Goal: Find specific page/section: Find specific page/section

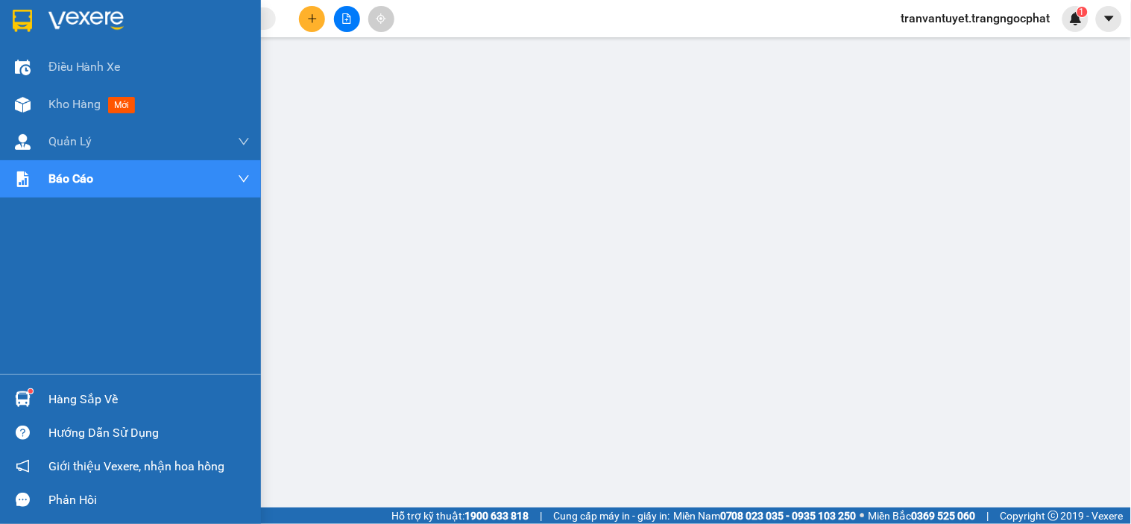
click at [41, 19] on div at bounding box center [130, 24] width 261 height 48
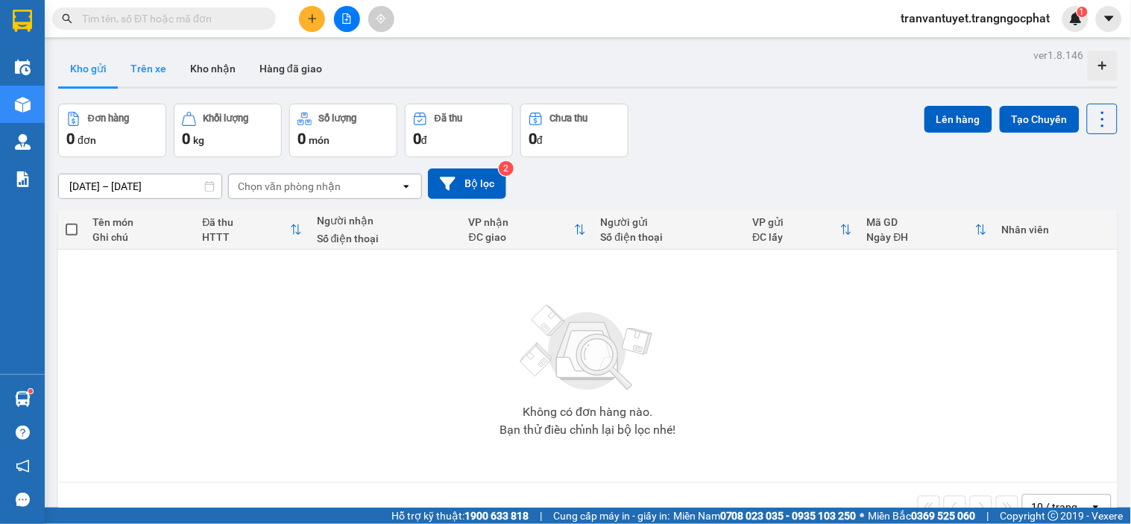
click at [151, 64] on button "Trên xe" at bounding box center [149, 69] width 60 height 36
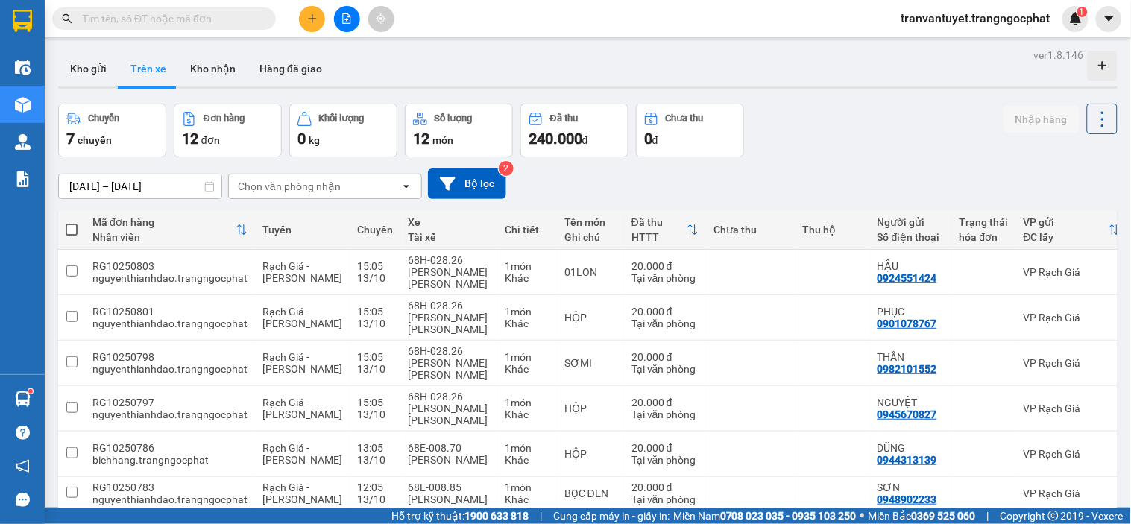
click at [108, 186] on input "[DATE] – [DATE]" at bounding box center [140, 187] width 163 height 24
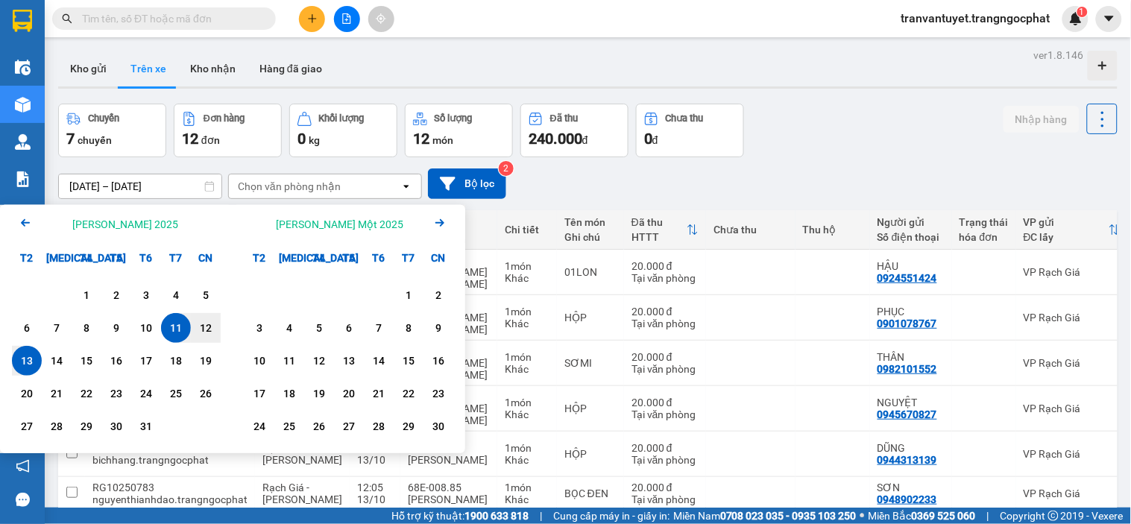
click at [31, 355] on div "13" at bounding box center [26, 361] width 21 height 18
type input "[DATE] – [DATE]"
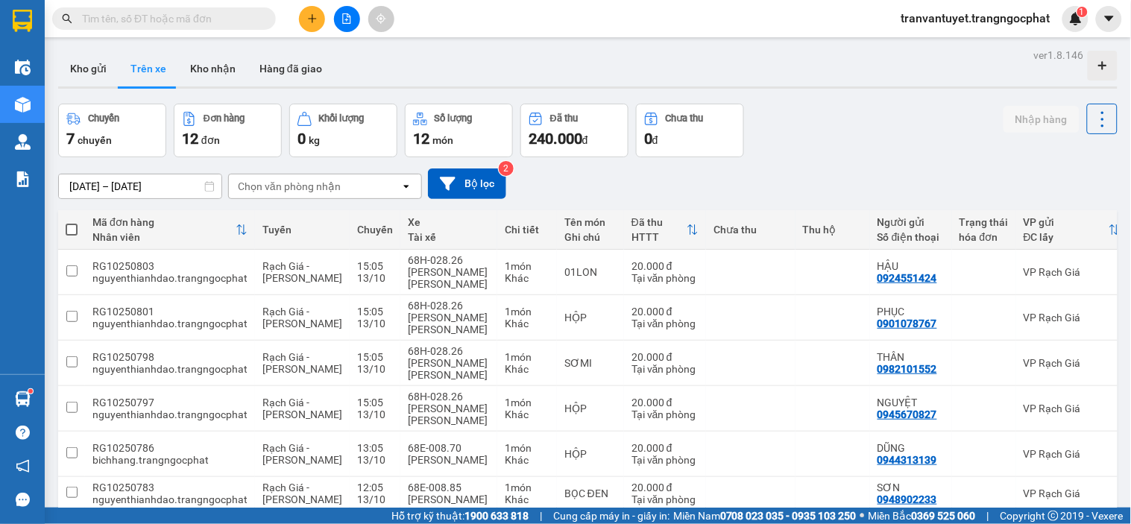
click at [289, 187] on div "Chọn văn phòng nhận" at bounding box center [289, 186] width 103 height 15
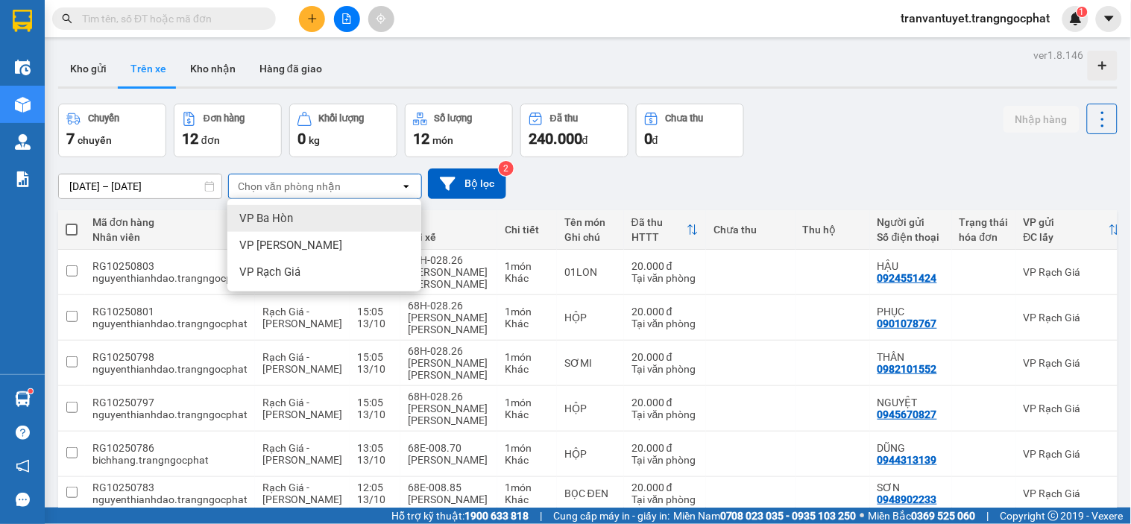
click at [296, 216] on div "VP Ba Hòn" at bounding box center [324, 218] width 194 height 27
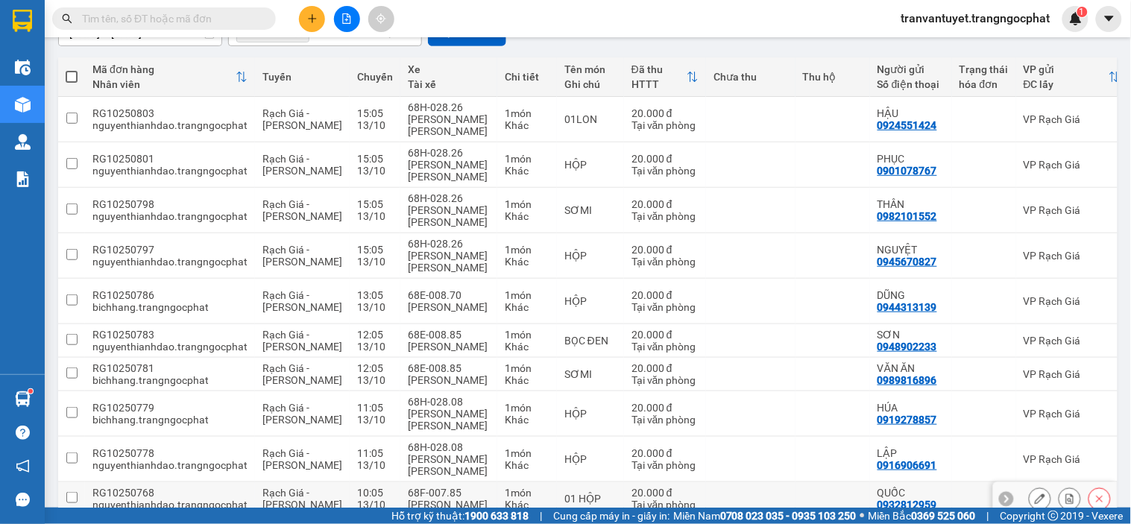
scroll to position [194, 0]
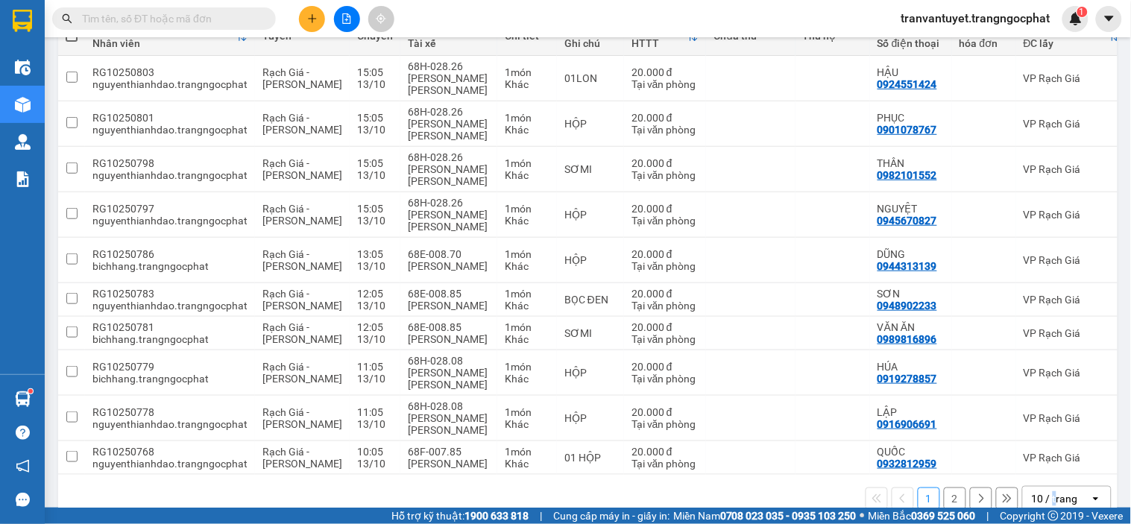
click at [786, 487] on div "10 / trang" at bounding box center [1056, 499] width 67 height 24
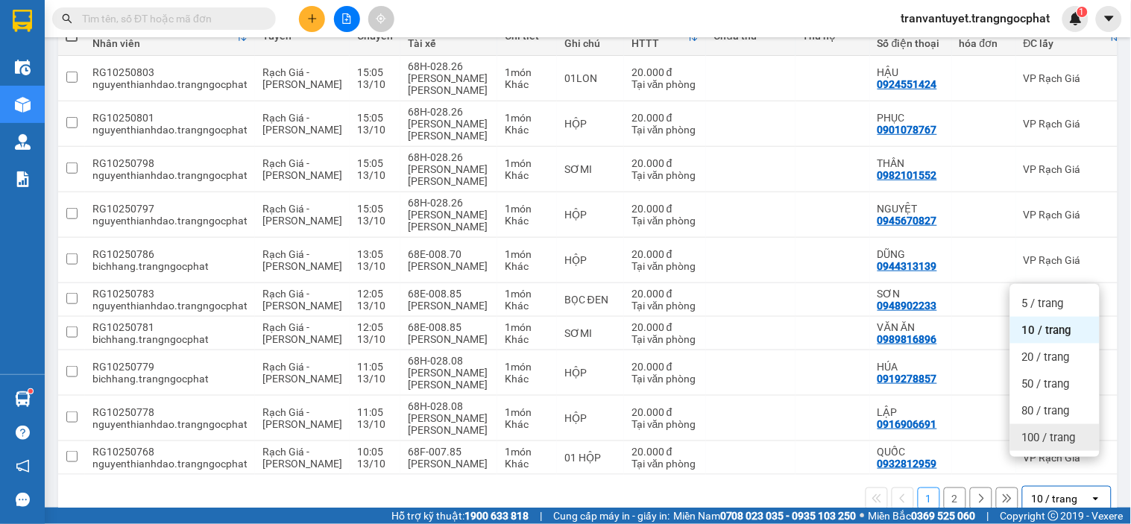
click at [786, 440] on span "100 / trang" at bounding box center [1049, 437] width 54 height 15
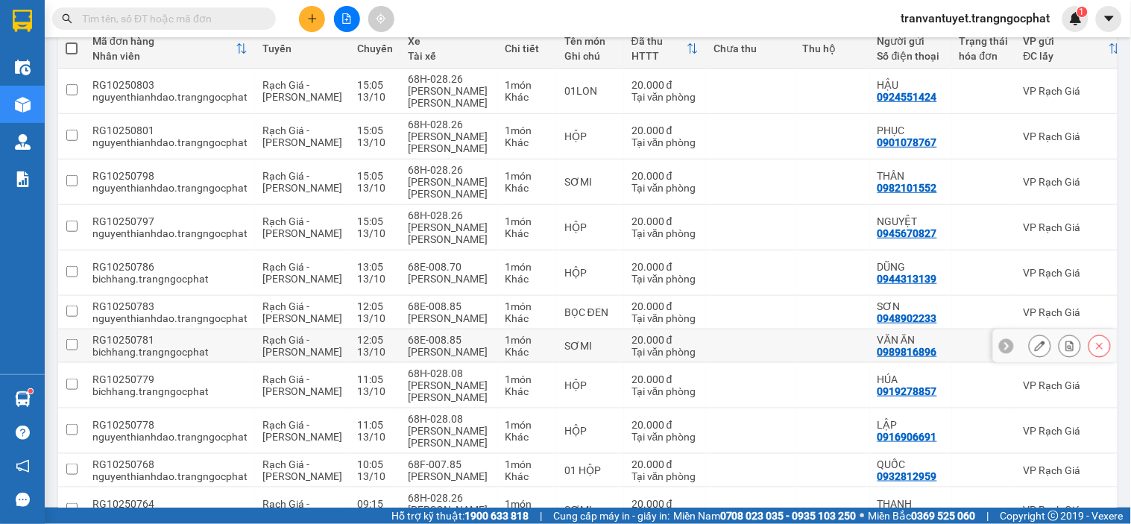
scroll to position [24, 0]
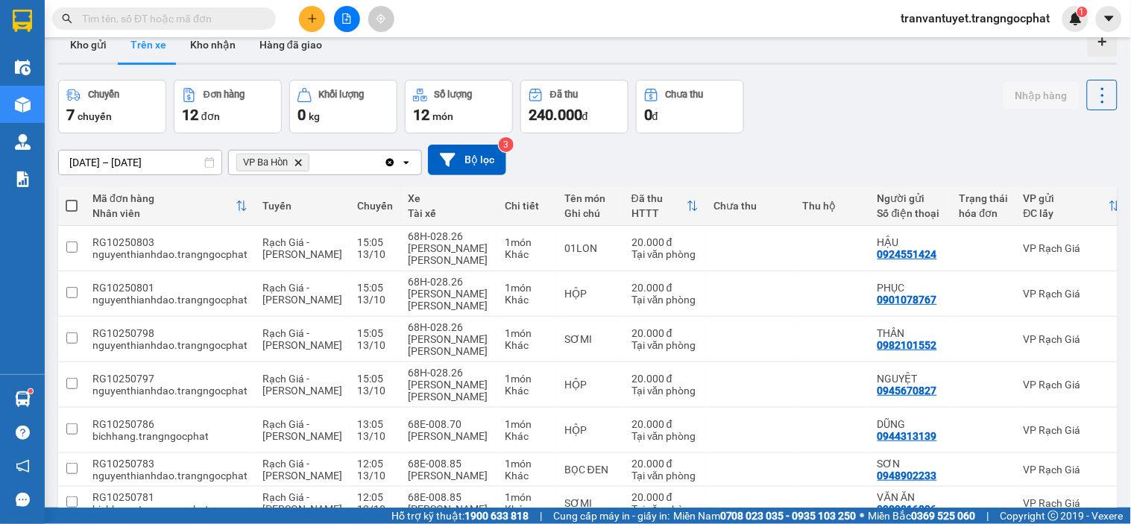
click at [77, 200] on th at bounding box center [71, 206] width 27 height 40
click at [73, 200] on span at bounding box center [72, 206] width 12 height 12
click at [72, 198] on input "checkbox" at bounding box center [72, 198] width 0 height 0
checkbox input "true"
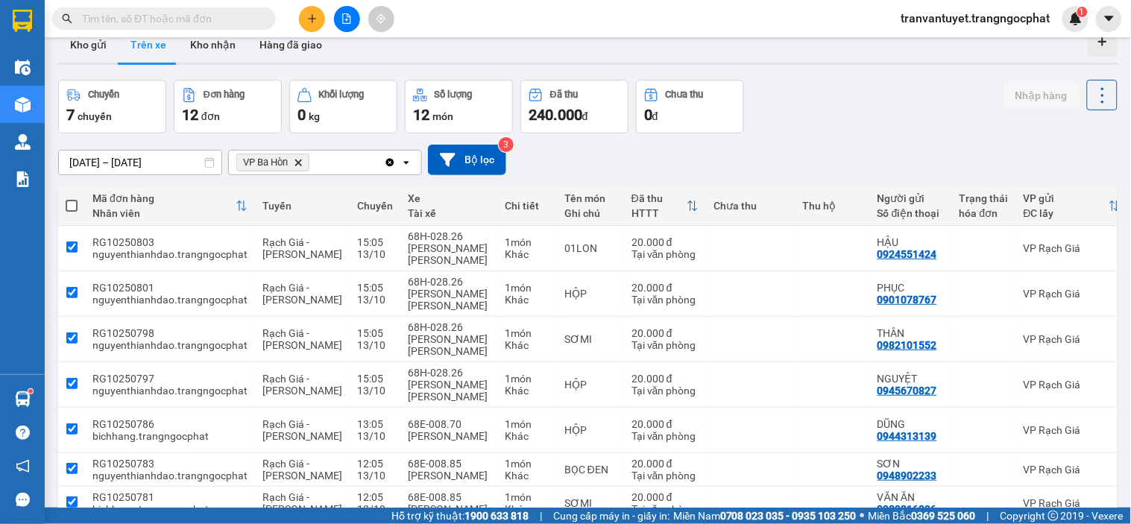
checkbox input "true"
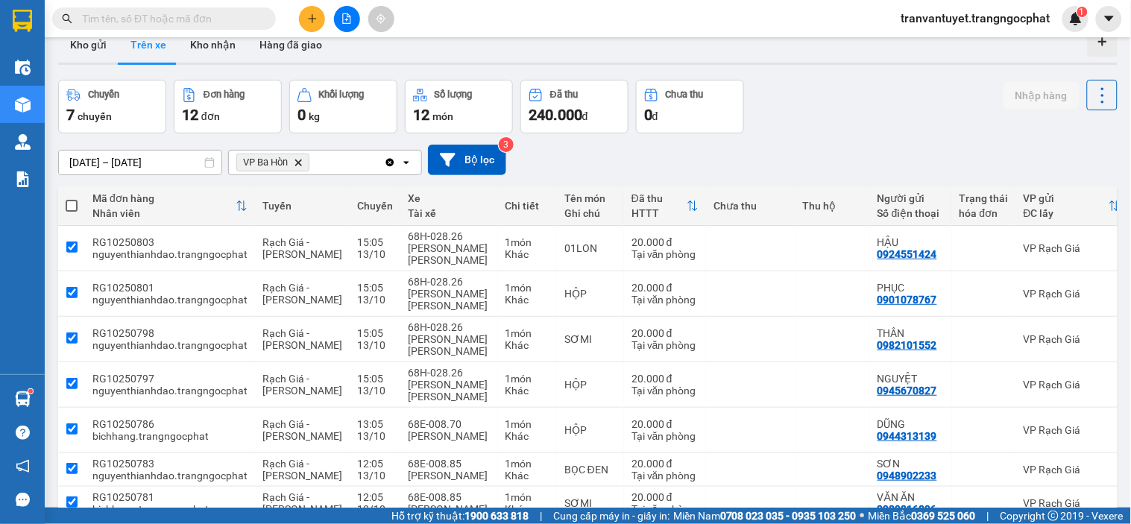
checkbox input "true"
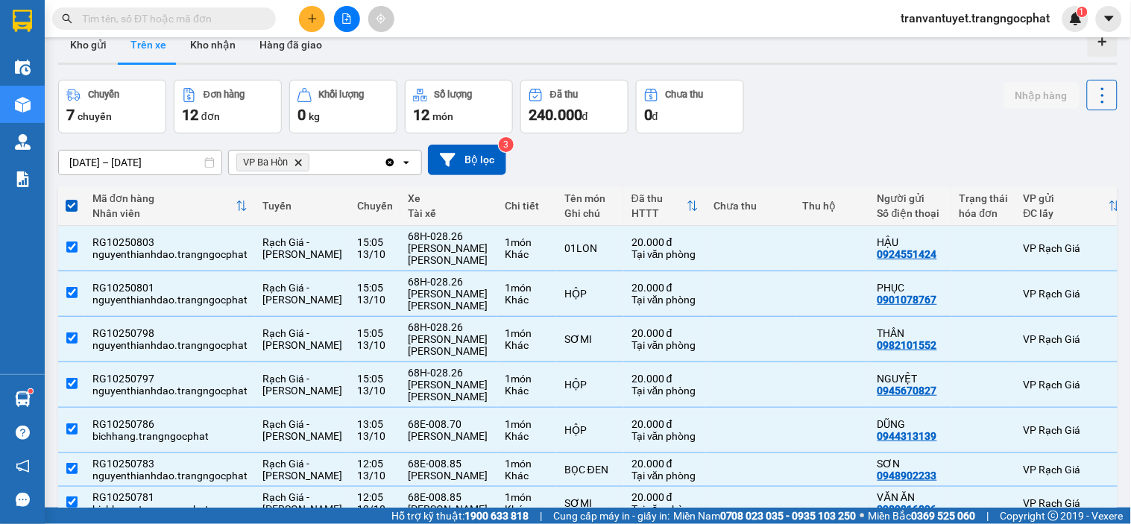
click at [786, 89] on button at bounding box center [1102, 95] width 31 height 31
click at [786, 165] on span "Xóa hoàn toàn" at bounding box center [1074, 162] width 69 height 15
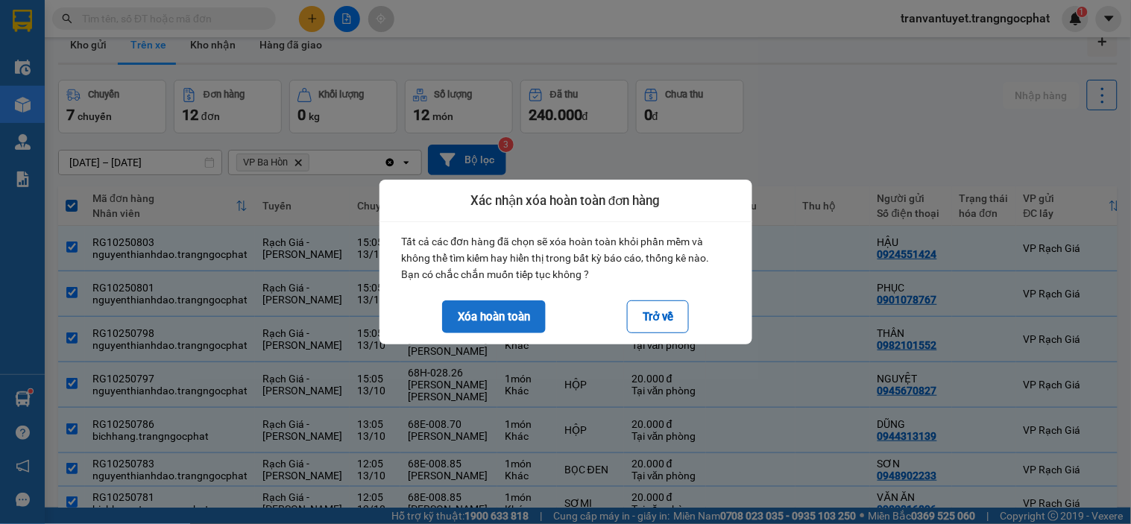
click at [526, 317] on button "Xóa hoàn toàn" at bounding box center [494, 317] width 104 height 33
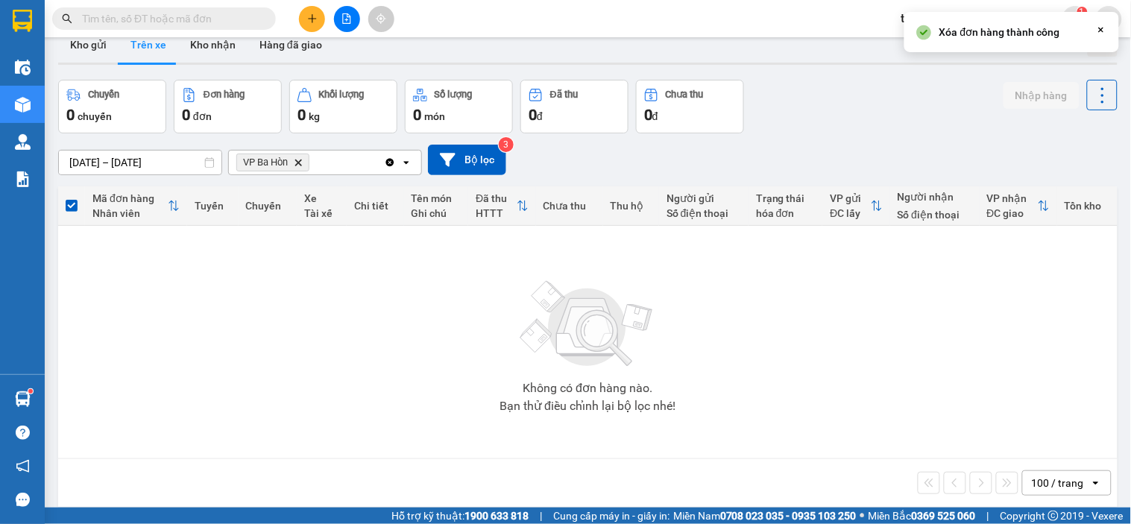
click at [298, 166] on icon "Delete" at bounding box center [298, 162] width 9 height 9
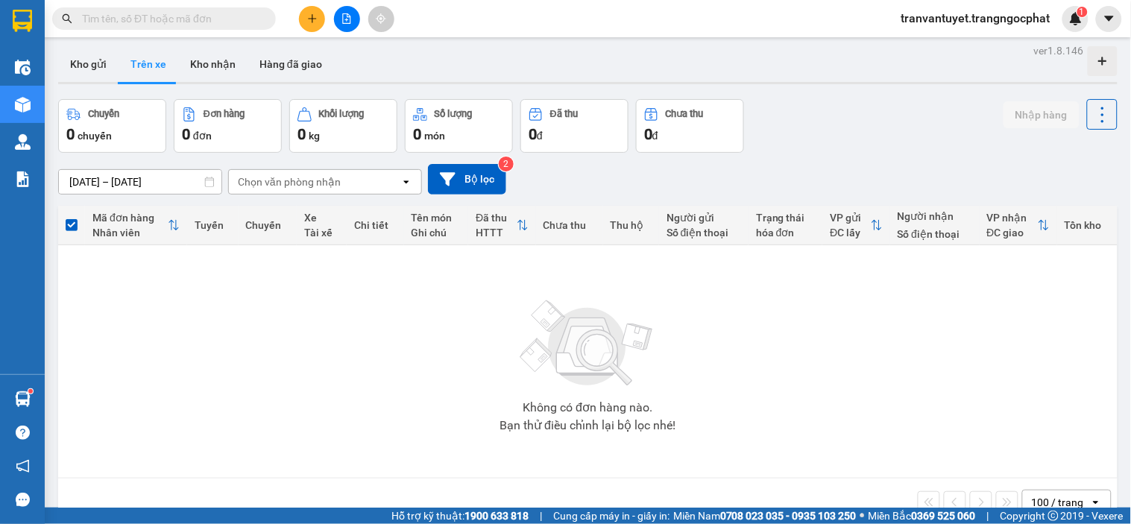
scroll to position [0, 0]
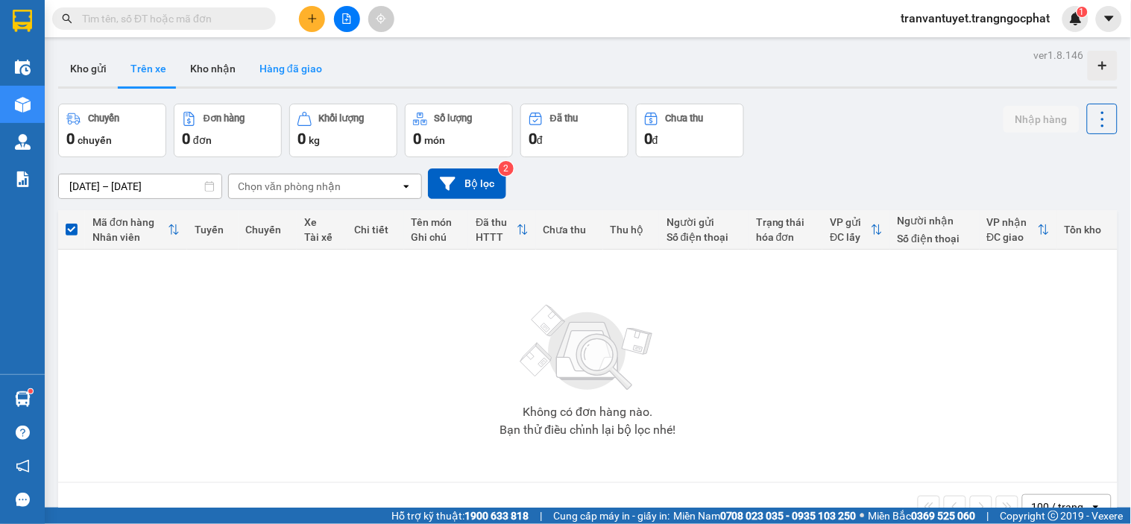
click at [288, 69] on button "Hàng đã giao" at bounding box center [291, 69] width 87 height 36
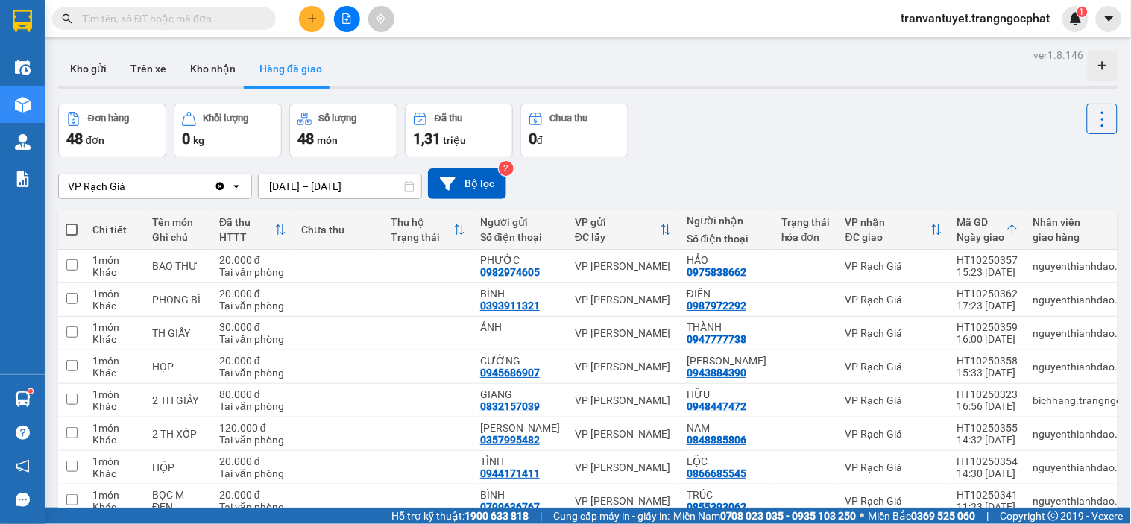
click at [218, 188] on icon "Clear value" at bounding box center [220, 186] width 8 height 8
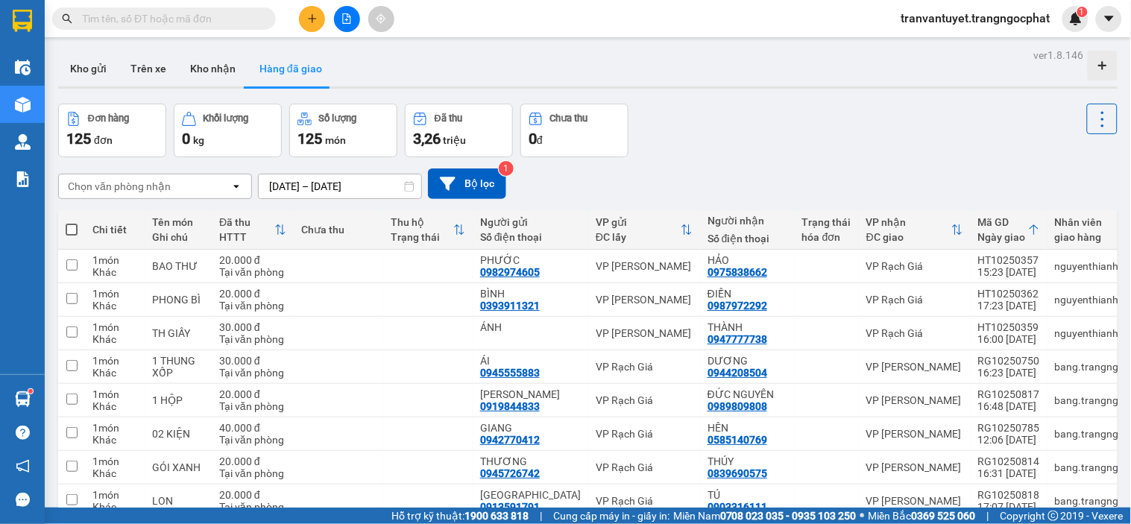
click at [368, 177] on input "[DATE] – [DATE]" at bounding box center [340, 187] width 163 height 24
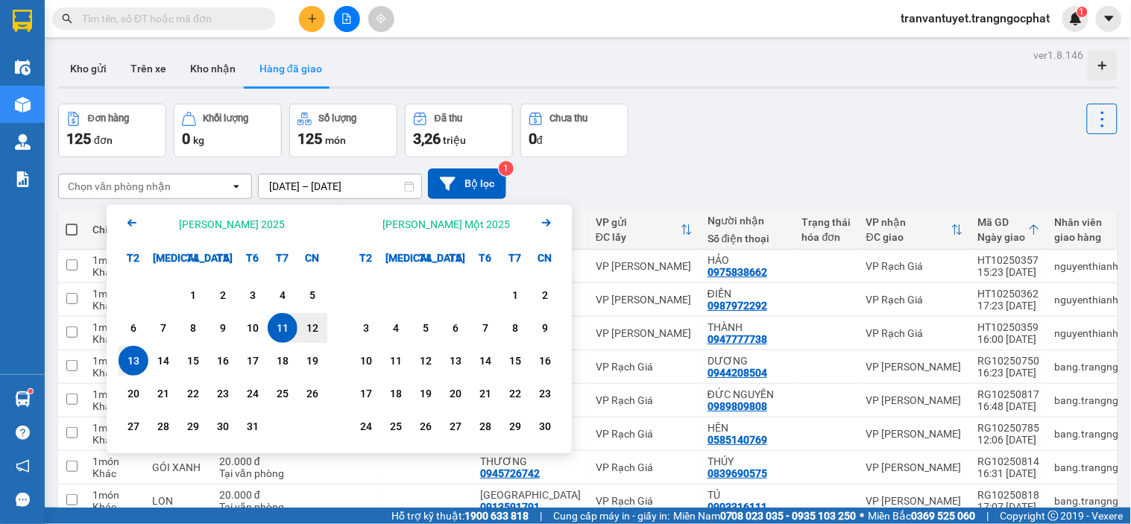
click at [136, 359] on div "13" at bounding box center [133, 361] width 21 height 18
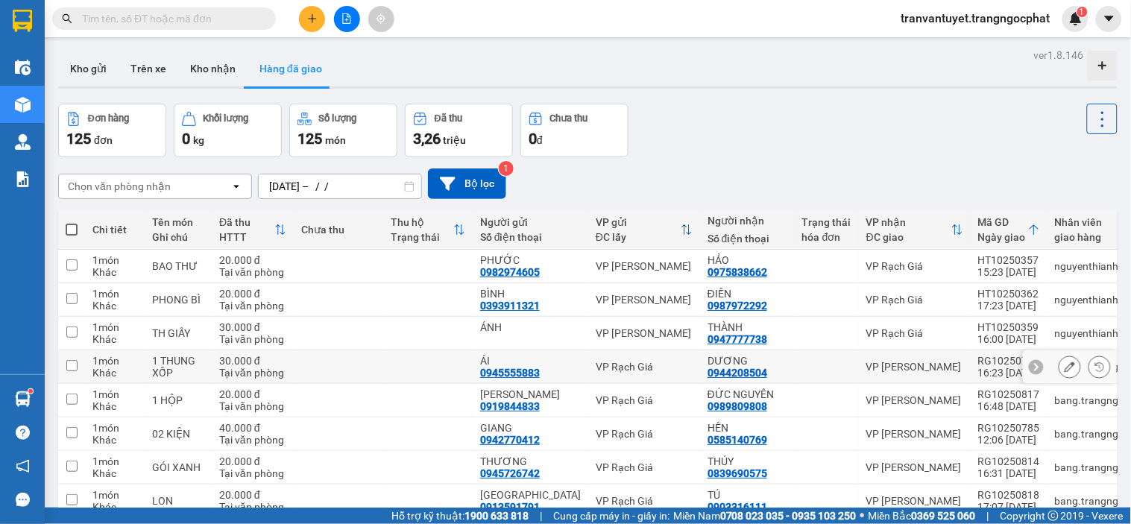
type input "[DATE] – [DATE]"
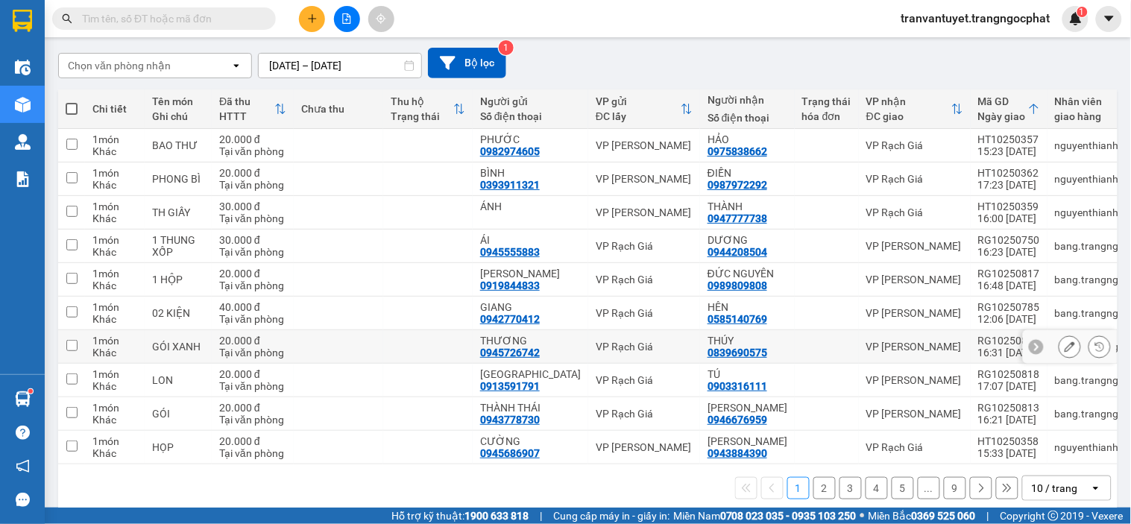
scroll to position [157, 0]
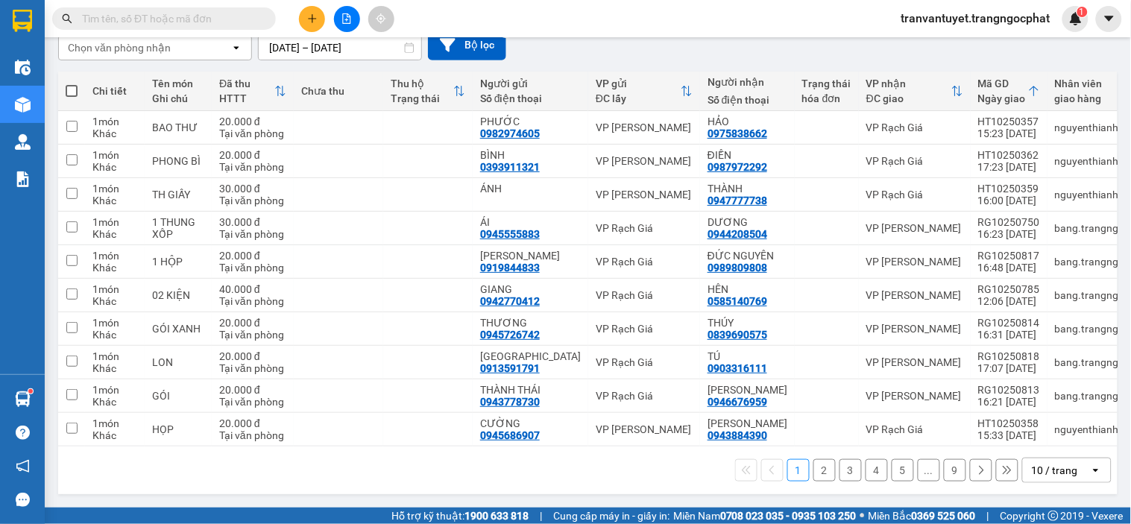
click at [786, 474] on div "10 / trang" at bounding box center [1055, 470] width 46 height 15
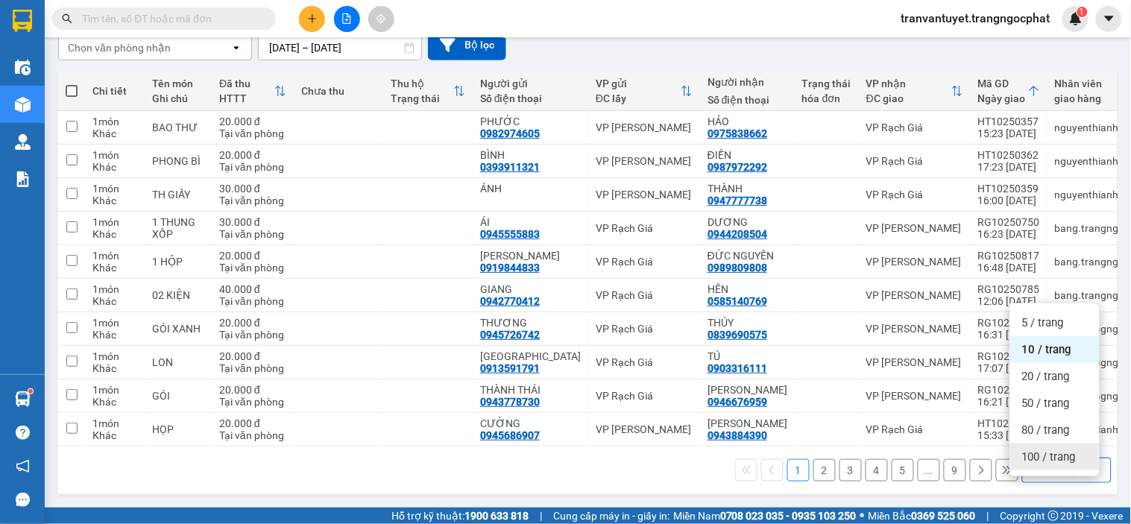
click at [786, 450] on span "100 / trang" at bounding box center [1049, 457] width 54 height 15
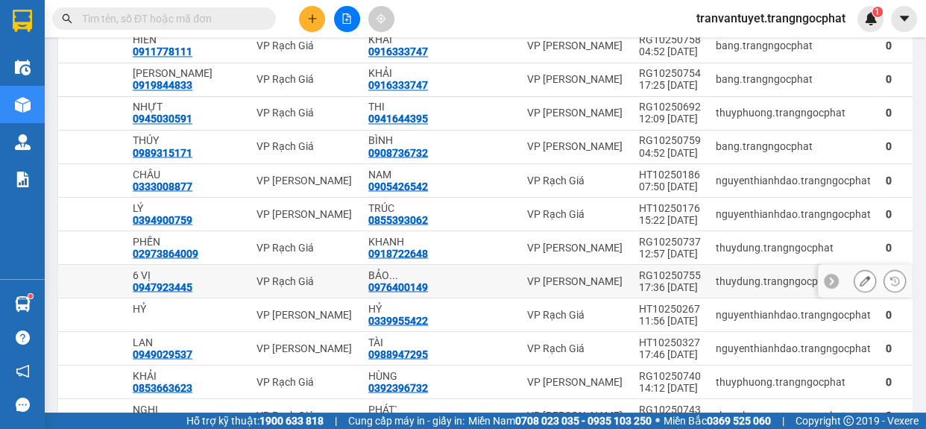
scroll to position [2582, 0]
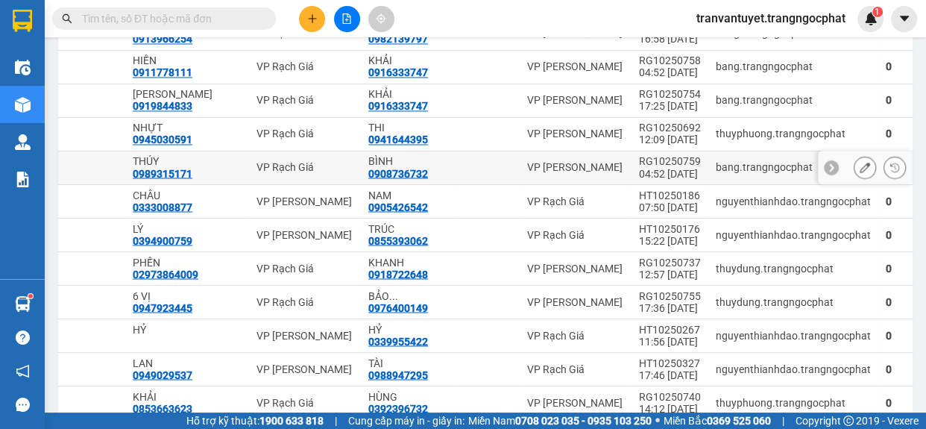
click at [639, 180] on div "04:52 [DATE]" at bounding box center [670, 174] width 62 height 12
checkbox input "true"
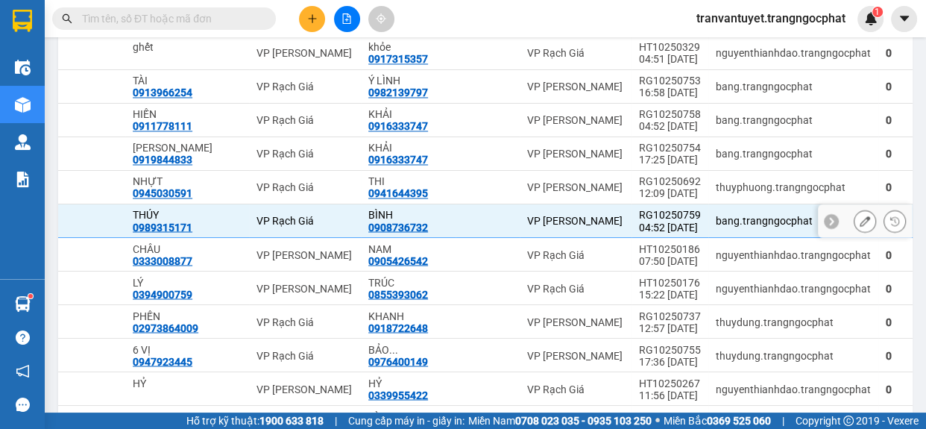
scroll to position [2514, 0]
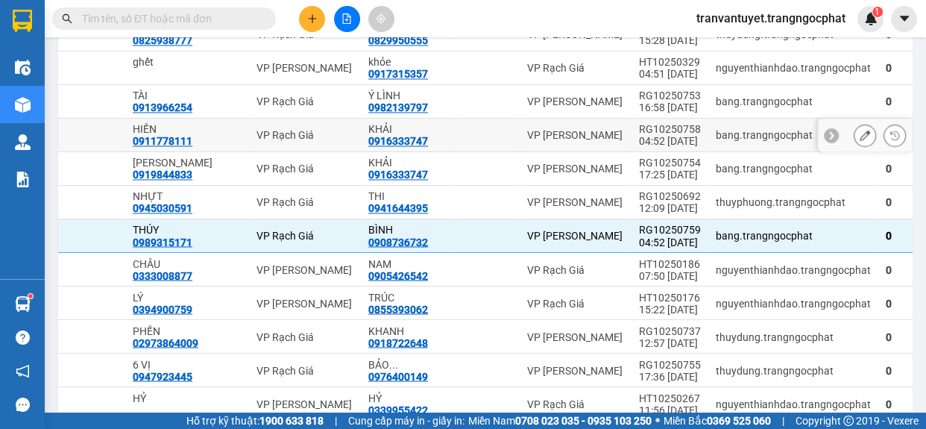
click at [639, 147] on div "04:52 [DATE]" at bounding box center [670, 141] width 62 height 12
checkbox input "true"
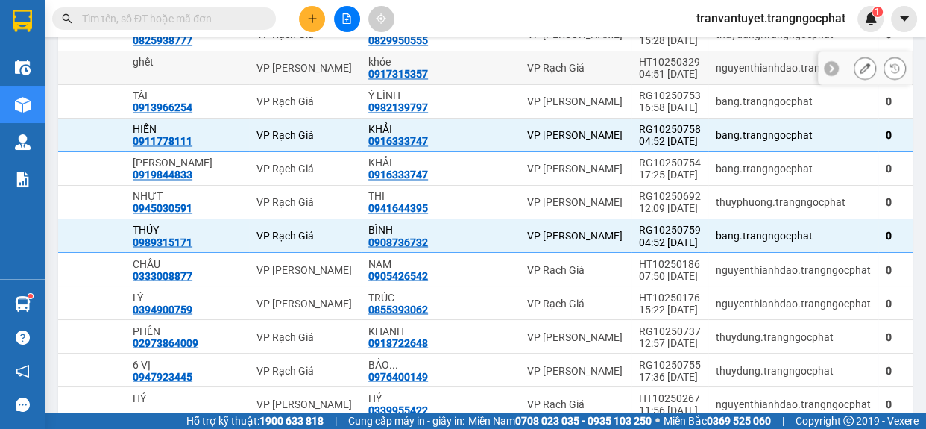
click at [639, 80] on div "04:51 [DATE]" at bounding box center [670, 74] width 62 height 12
checkbox input "true"
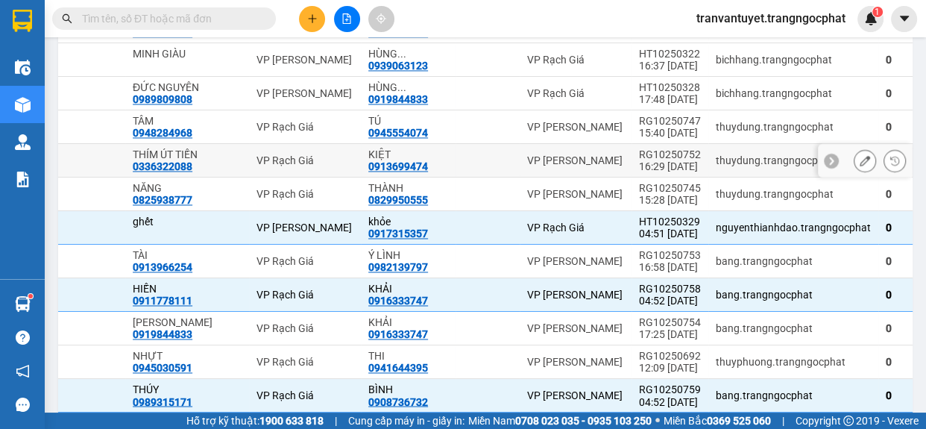
scroll to position [2311, 0]
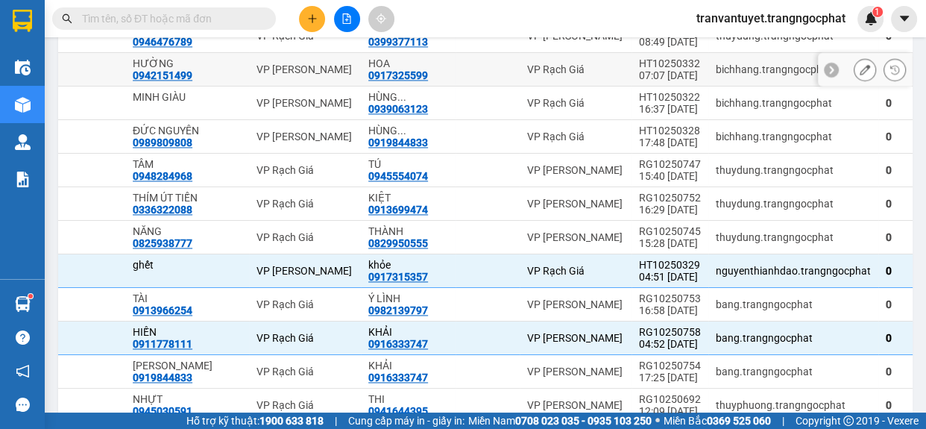
click at [639, 81] on div "07:07 [DATE]" at bounding box center [670, 75] width 62 height 12
checkbox input "true"
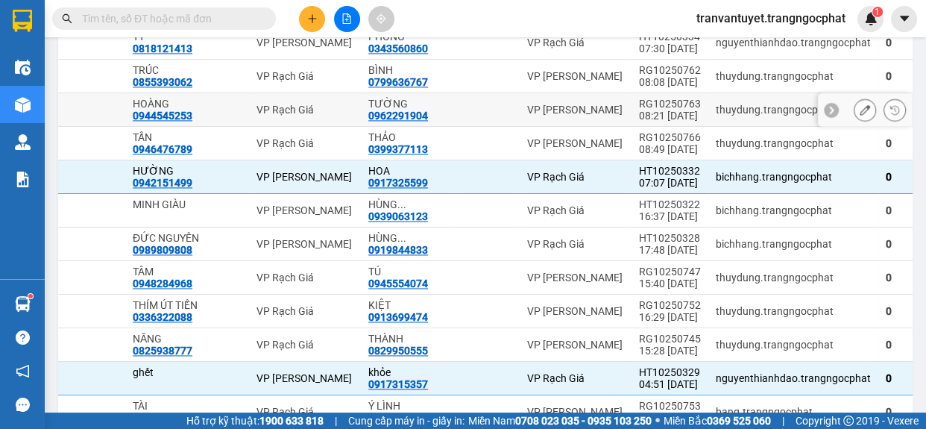
scroll to position [2175, 0]
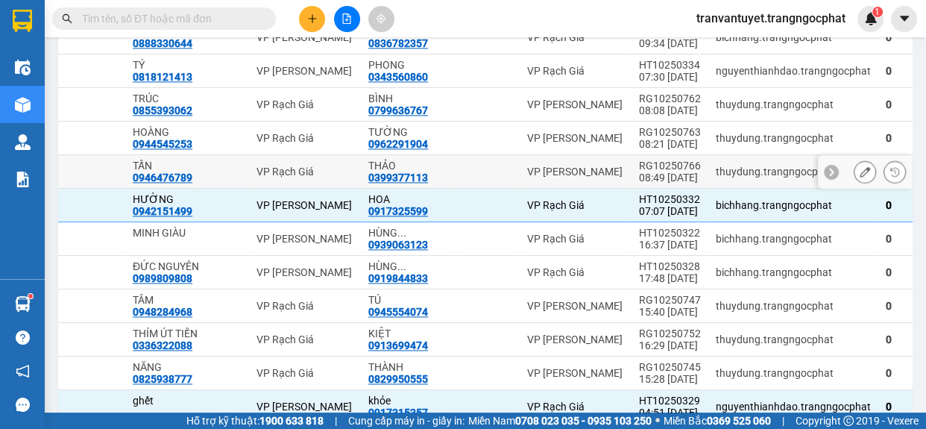
click at [639, 172] on div "RG10250766" at bounding box center [670, 166] width 62 height 12
checkbox input "true"
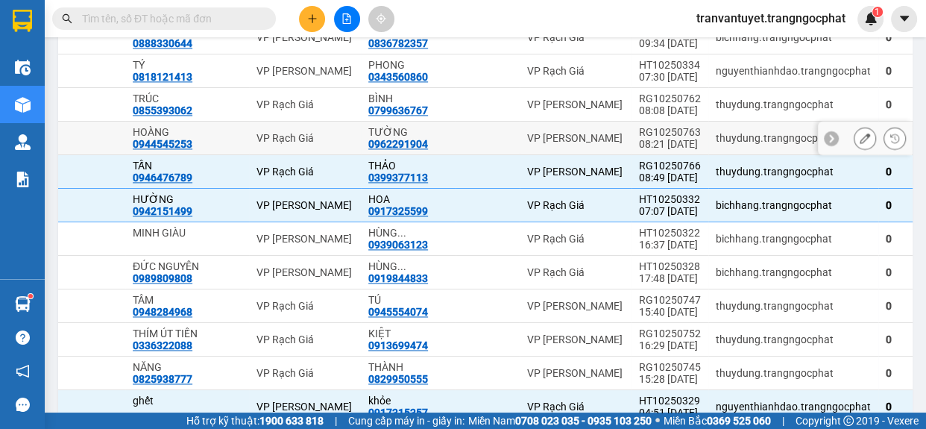
click at [639, 138] on div "RG10250763" at bounding box center [670, 132] width 62 height 12
checkbox input "true"
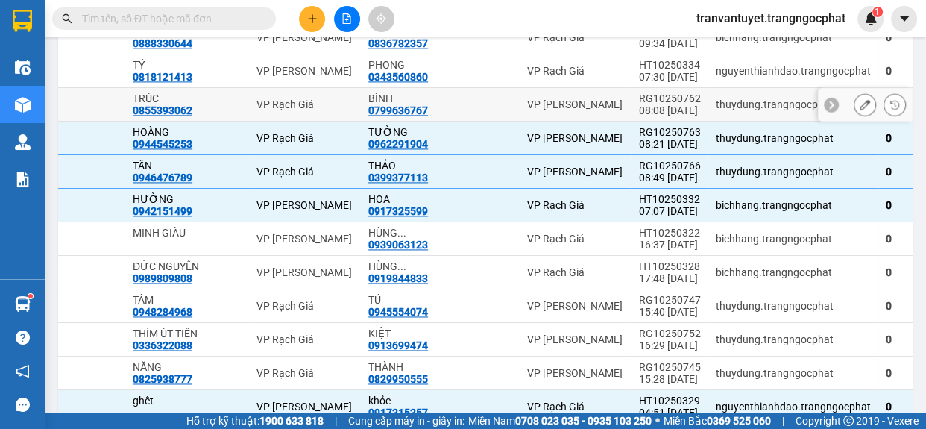
click at [639, 104] on div "RG10250762" at bounding box center [670, 98] width 62 height 12
checkbox input "true"
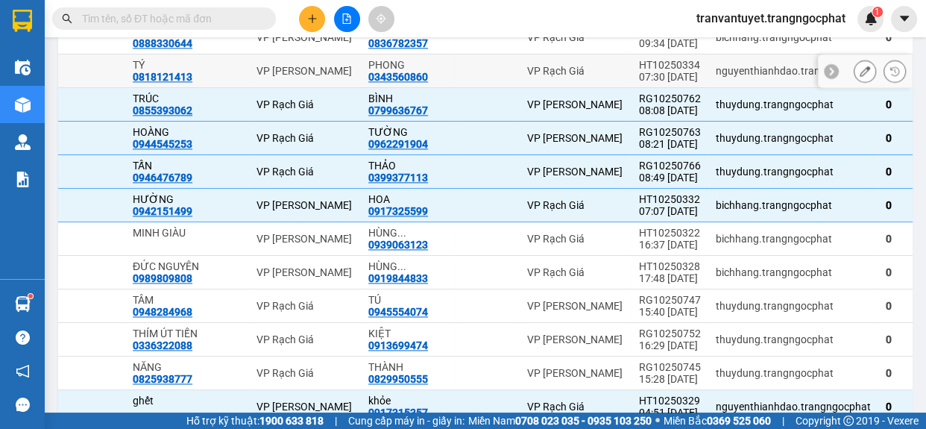
click at [639, 71] on div "HT10250334" at bounding box center [670, 65] width 62 height 12
checkbox input "true"
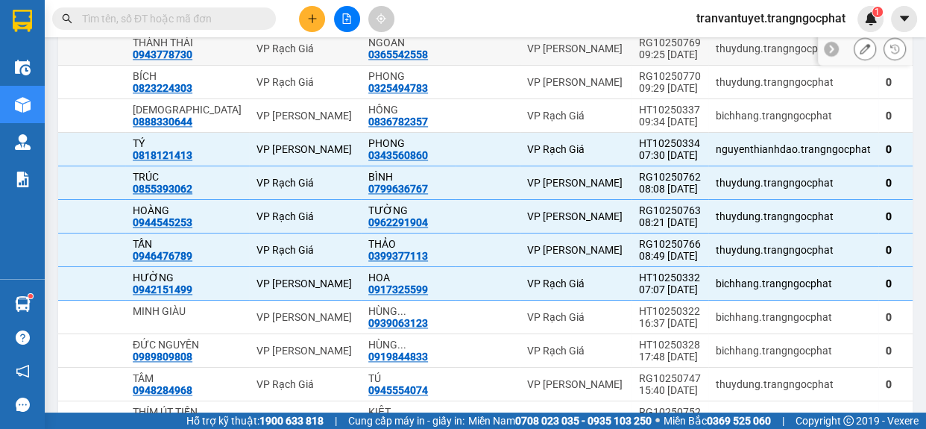
scroll to position [2040, 0]
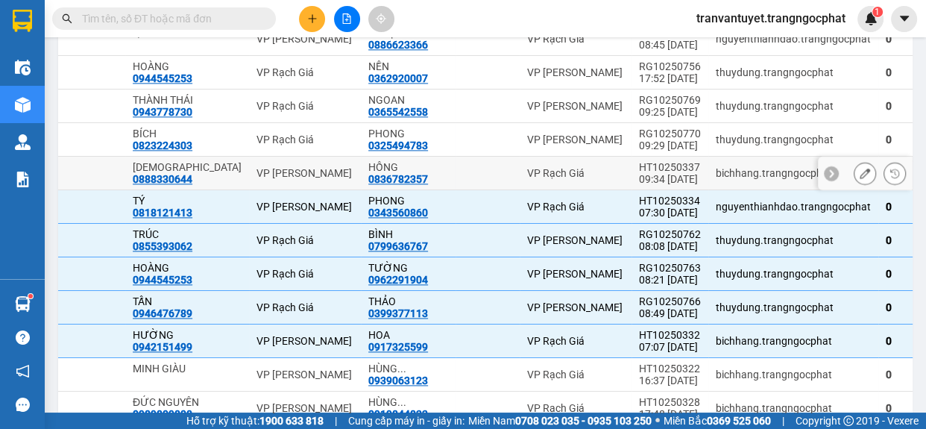
click at [639, 173] on div "HT10250337" at bounding box center [670, 167] width 62 height 12
checkbox input "true"
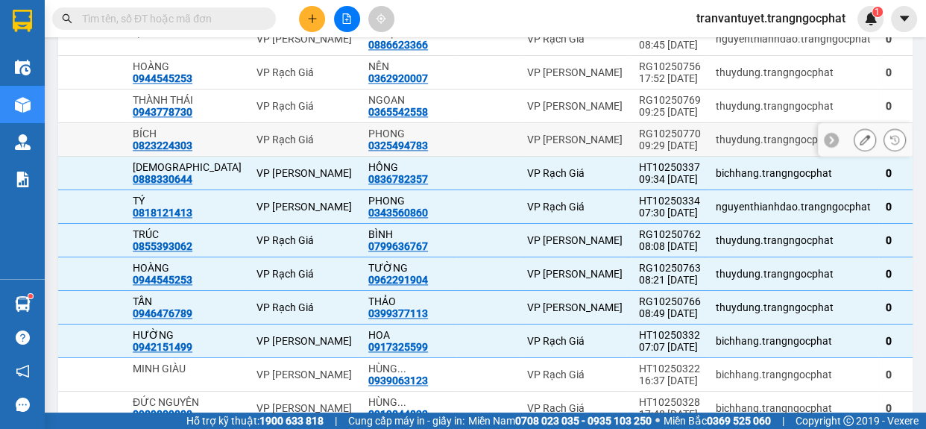
click at [639, 139] on div "RG10250770" at bounding box center [670, 134] width 62 height 12
checkbox input "true"
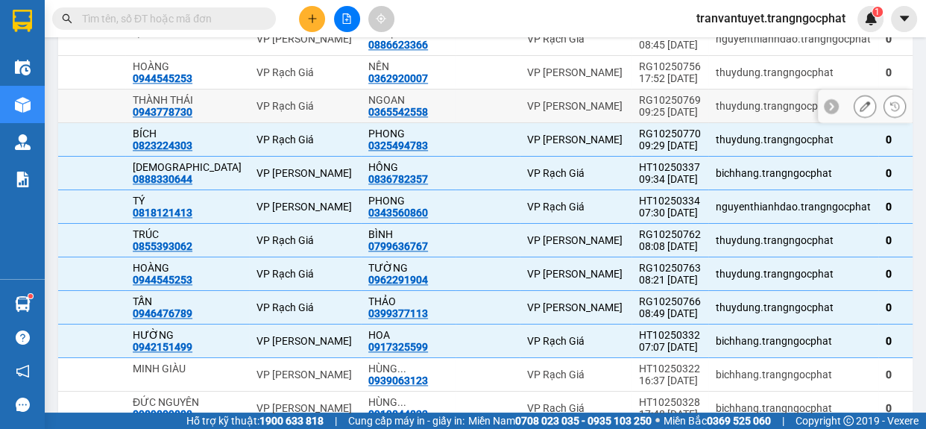
click at [639, 106] on div "RG10250769" at bounding box center [670, 100] width 62 height 12
checkbox input "true"
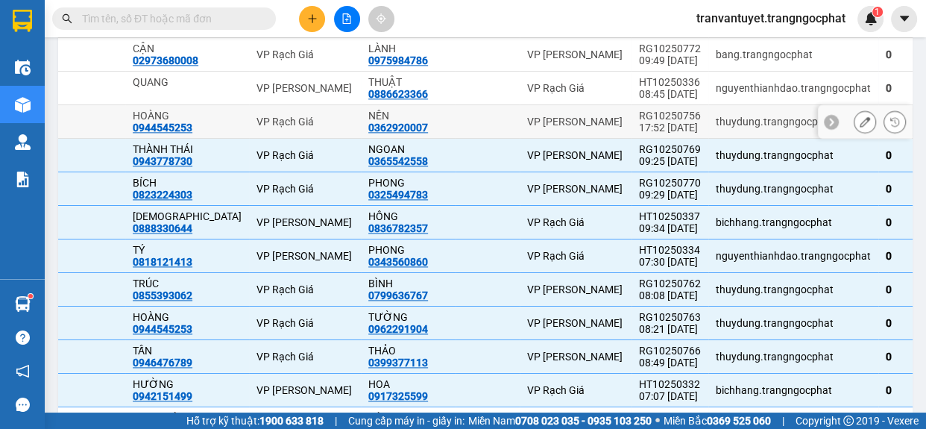
scroll to position [1972, 0]
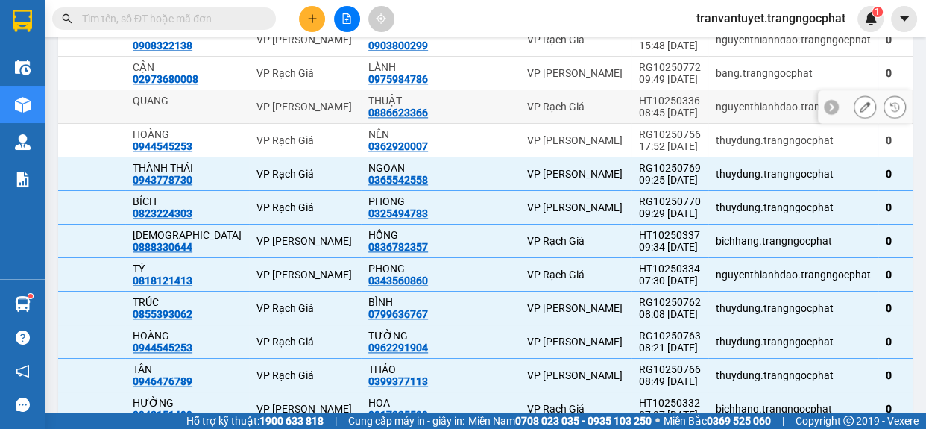
click at [639, 119] on div "08:45 [DATE]" at bounding box center [670, 113] width 62 height 12
checkbox input "true"
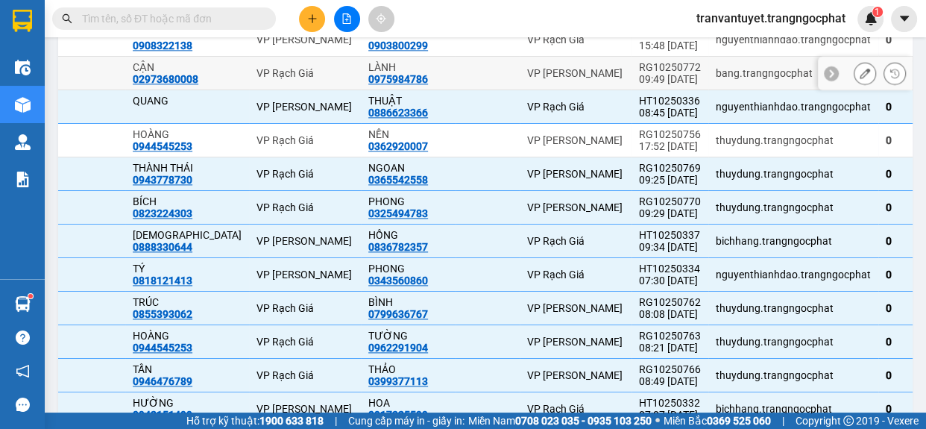
click at [639, 73] on div "RG10250772" at bounding box center [670, 67] width 62 height 12
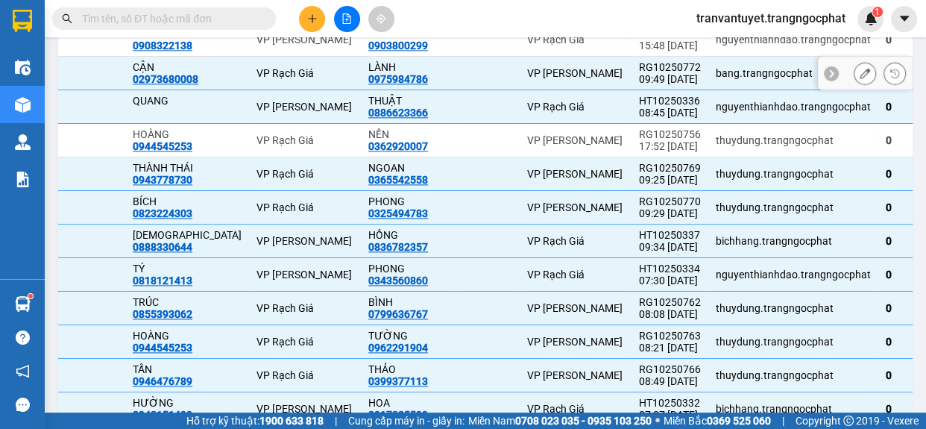
checkbox input "true"
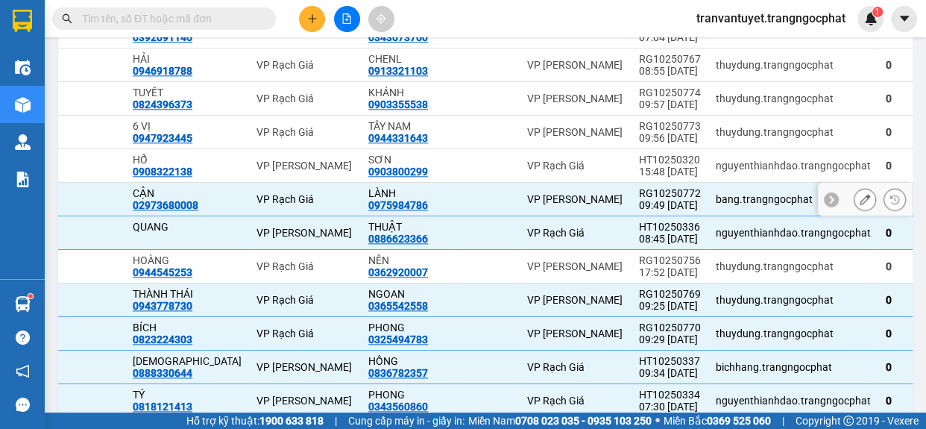
scroll to position [1836, 0]
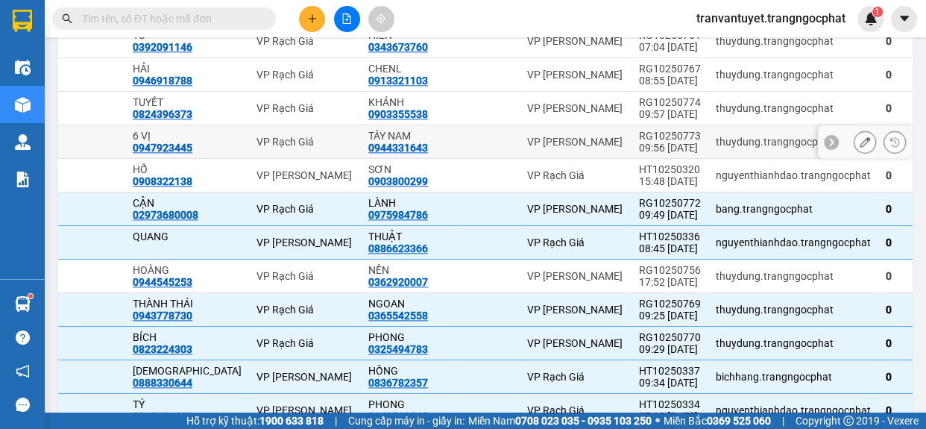
click at [639, 142] on div "RG10250773" at bounding box center [670, 136] width 62 height 12
checkbox input "true"
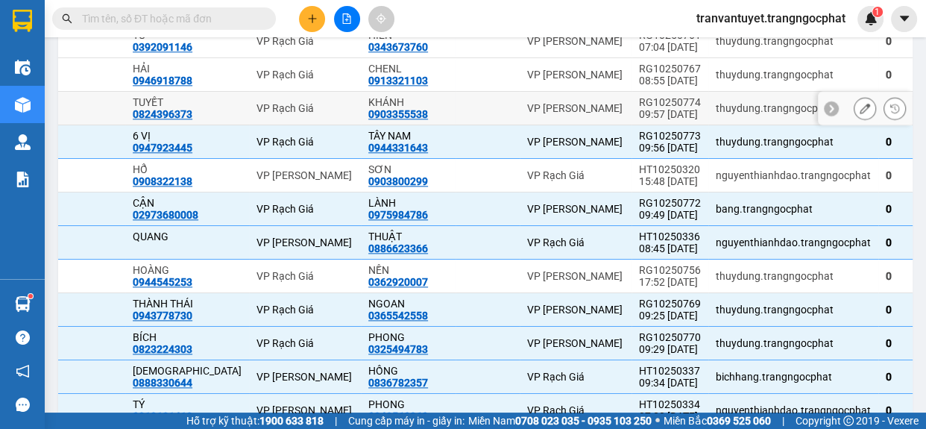
click at [639, 120] on div "09:57 [DATE]" at bounding box center [670, 114] width 62 height 12
checkbox input "true"
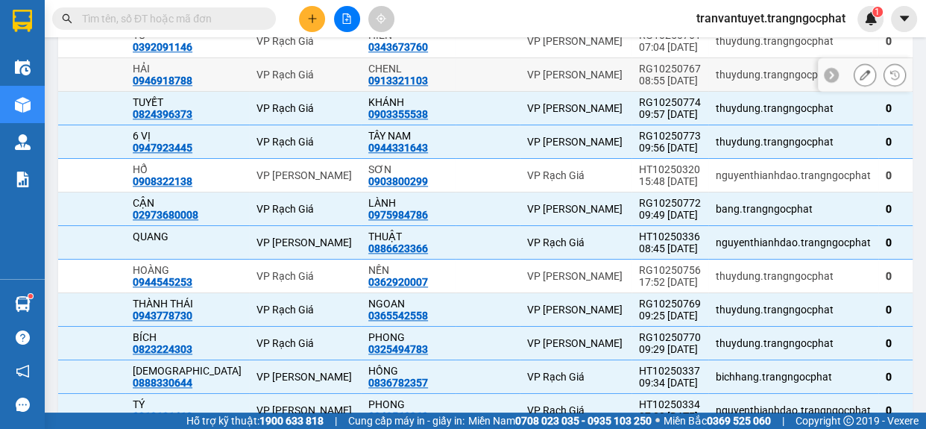
click at [639, 87] on div "08:55 [DATE]" at bounding box center [670, 81] width 62 height 12
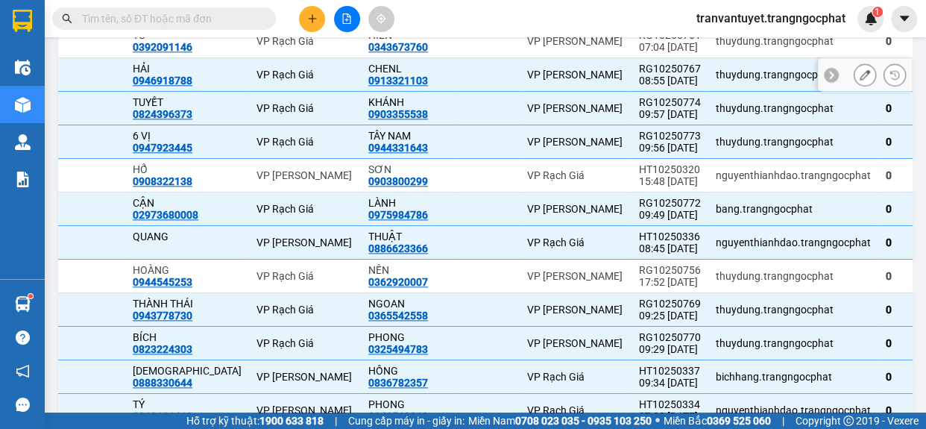
checkbox input "true"
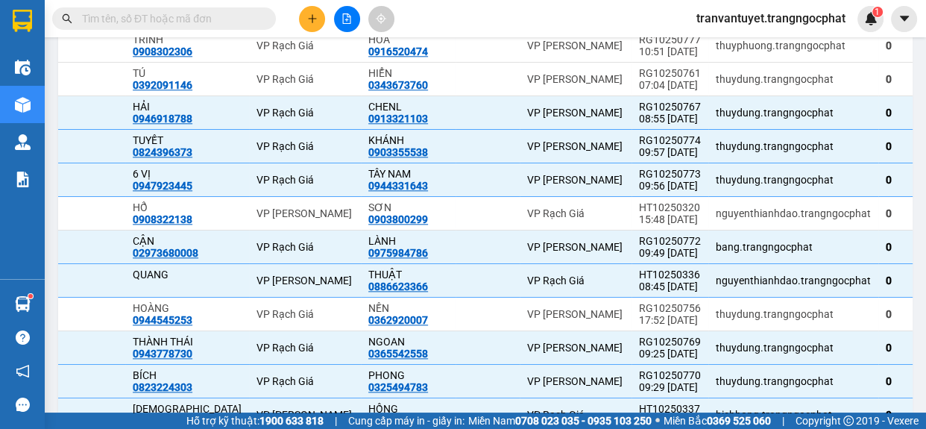
scroll to position [1700, 0]
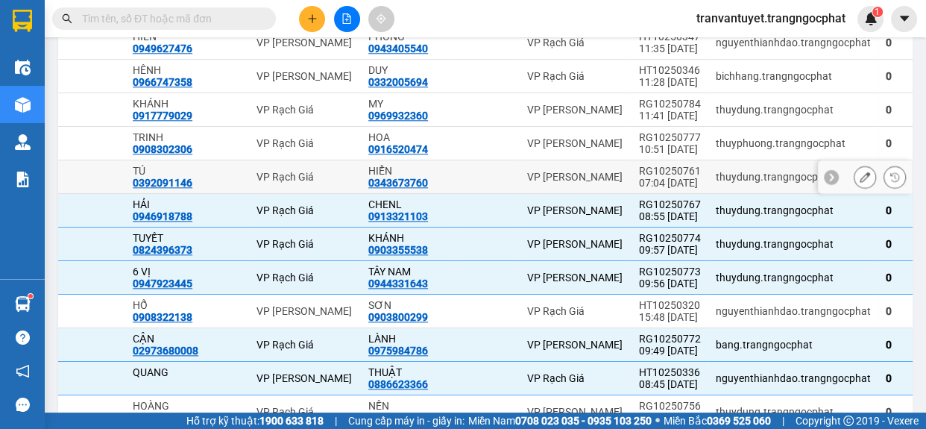
click at [639, 177] on div "RG10250761" at bounding box center [670, 171] width 62 height 12
checkbox input "true"
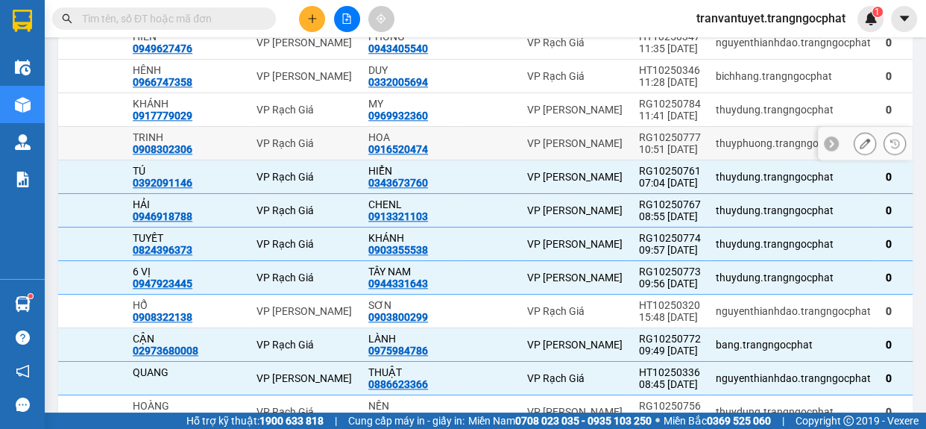
click at [639, 155] on div "10:51 [DATE]" at bounding box center [670, 149] width 62 height 12
checkbox input "true"
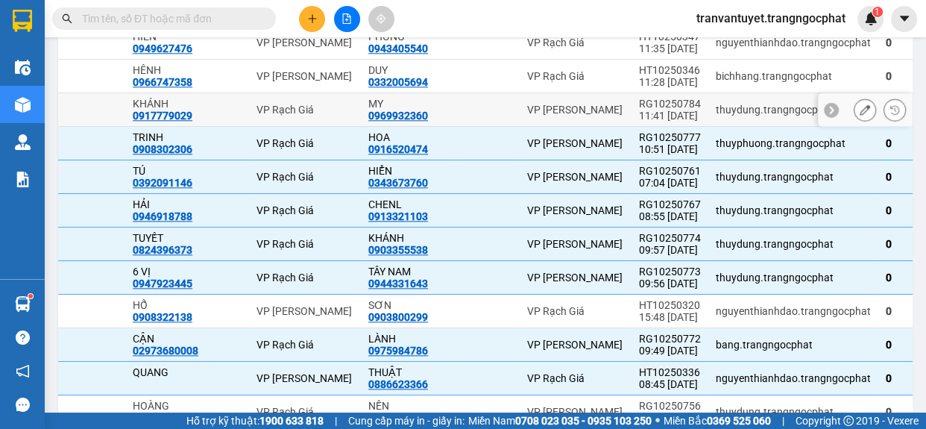
click at [639, 122] on div "11:41 [DATE]" at bounding box center [670, 116] width 62 height 12
checkbox input "true"
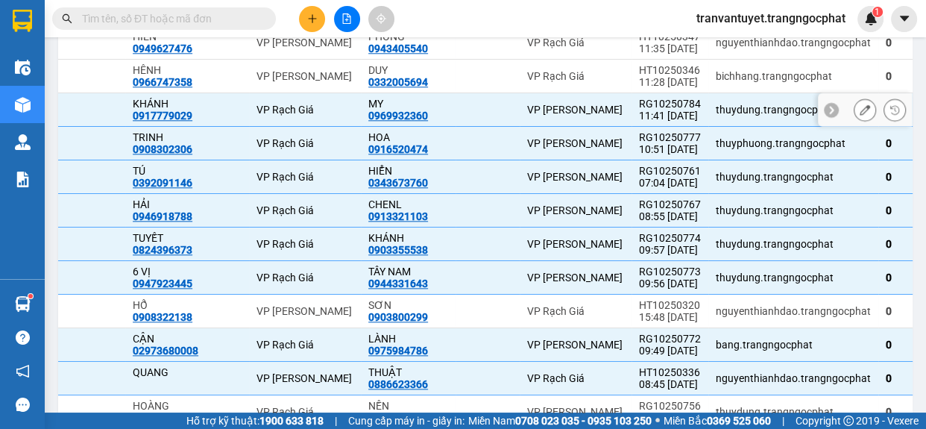
scroll to position [1565, 0]
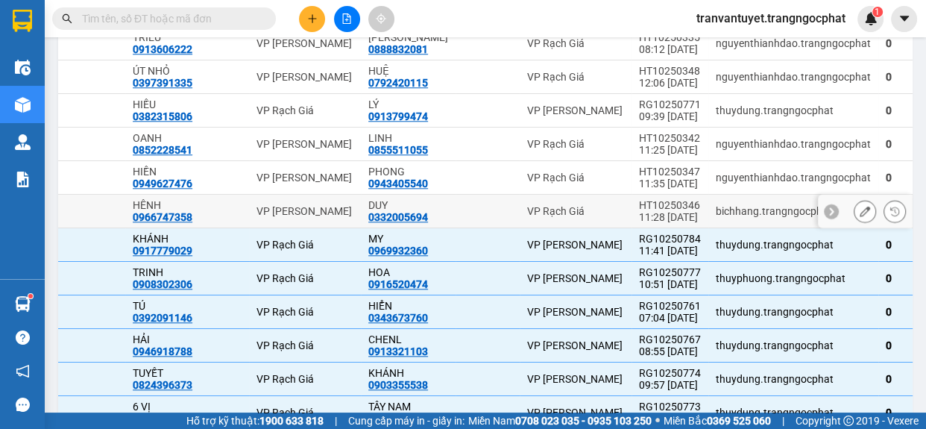
click at [639, 211] on div "HT10250346" at bounding box center [670, 205] width 62 height 12
checkbox input "true"
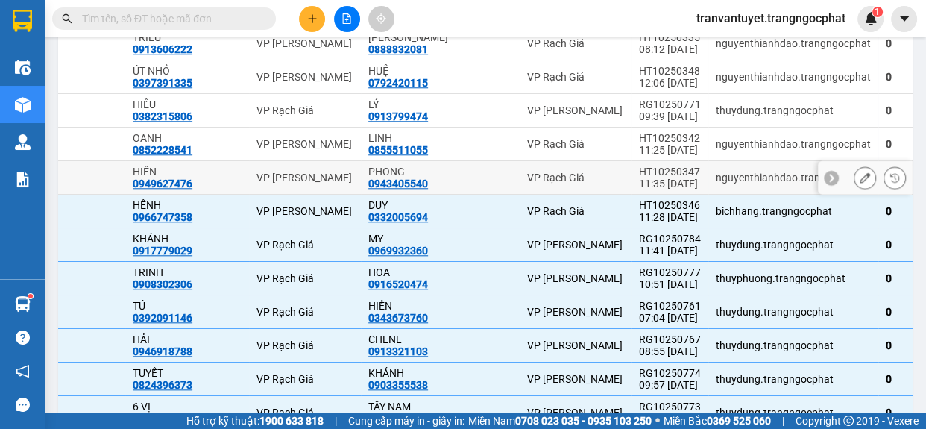
click at [639, 189] on div "11:35 [DATE]" at bounding box center [670, 183] width 62 height 12
checkbox input "true"
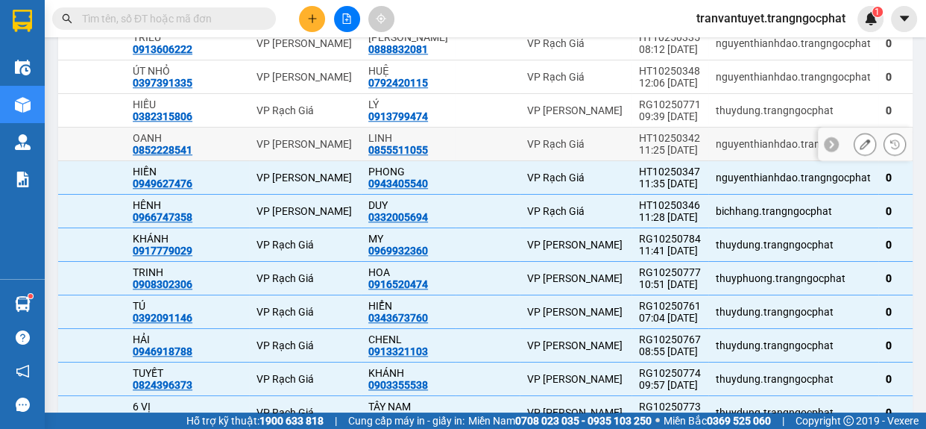
click at [639, 156] on div "11:25 [DATE]" at bounding box center [670, 150] width 62 height 12
checkbox input "true"
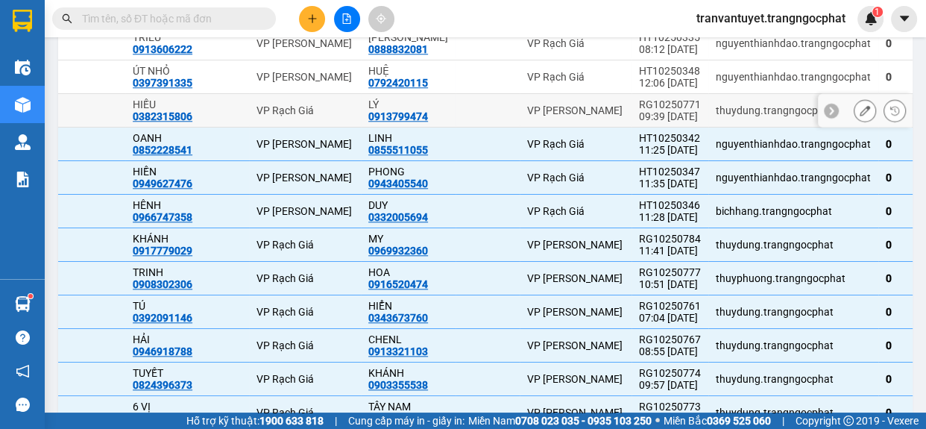
click at [639, 122] on div "09:39 [DATE]" at bounding box center [670, 116] width 62 height 12
checkbox input "true"
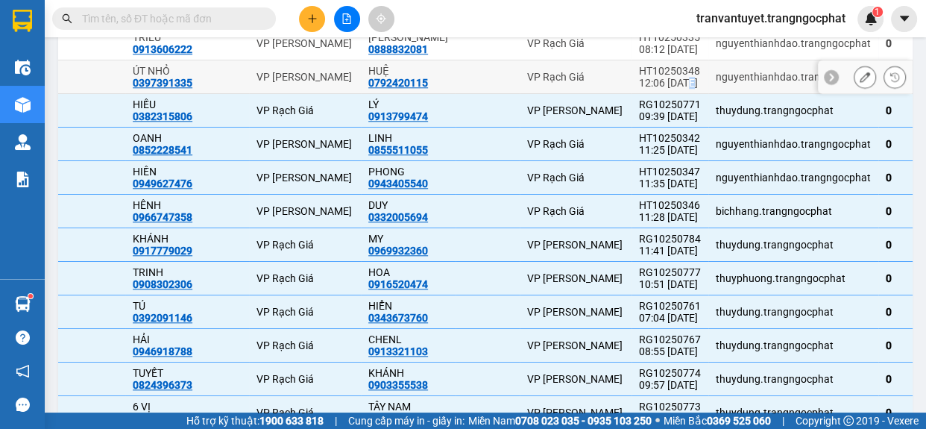
click at [639, 89] on div "12:06 [DATE]" at bounding box center [670, 83] width 62 height 12
checkbox input "true"
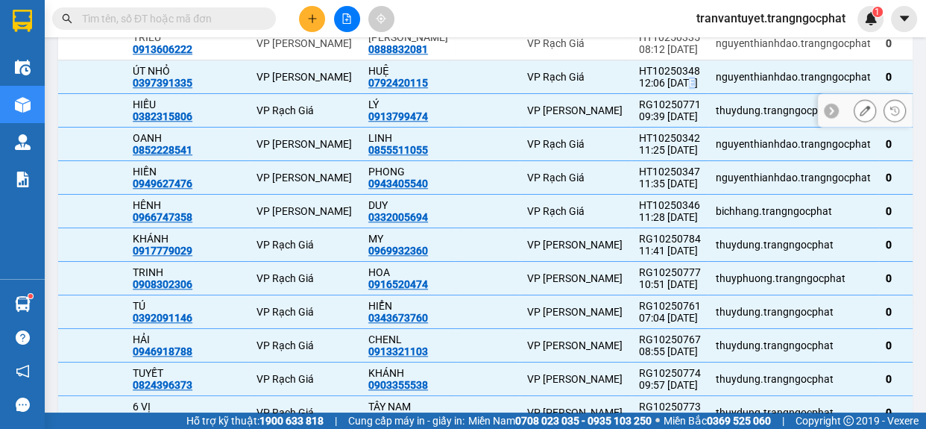
scroll to position [1430, 0]
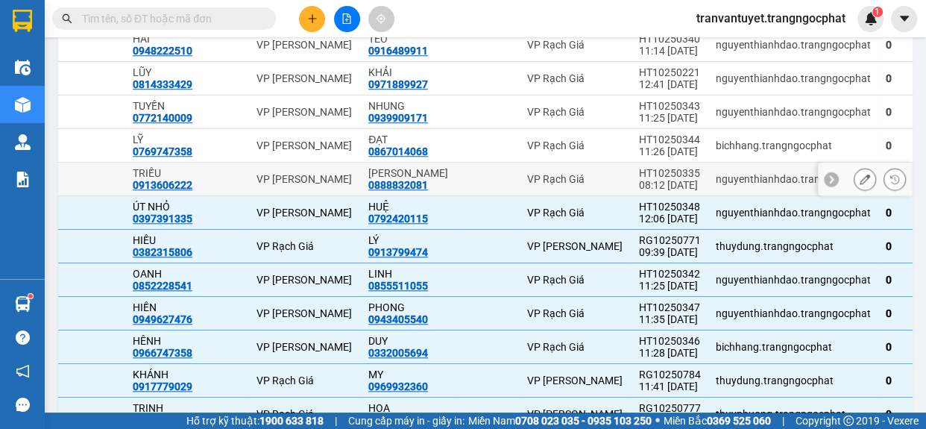
click at [639, 191] on div "08:12 [DATE]" at bounding box center [670, 185] width 62 height 12
checkbox input "true"
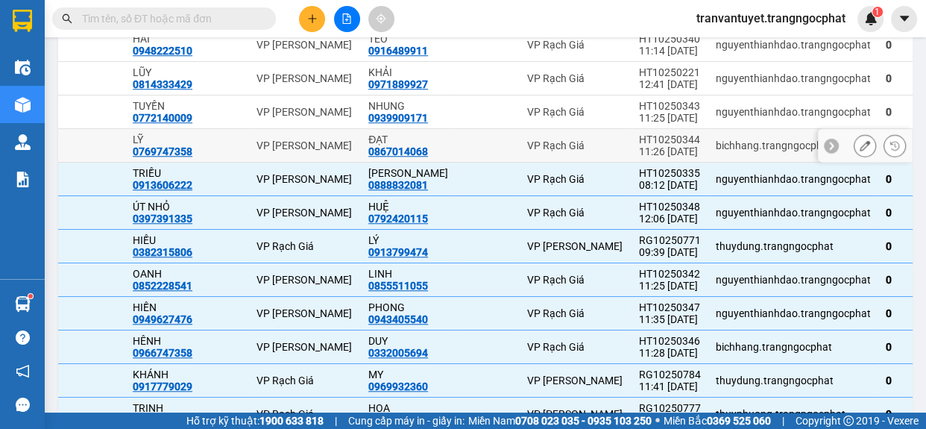
click at [639, 157] on div "11:26 [DATE]" at bounding box center [670, 151] width 62 height 12
checkbox input "true"
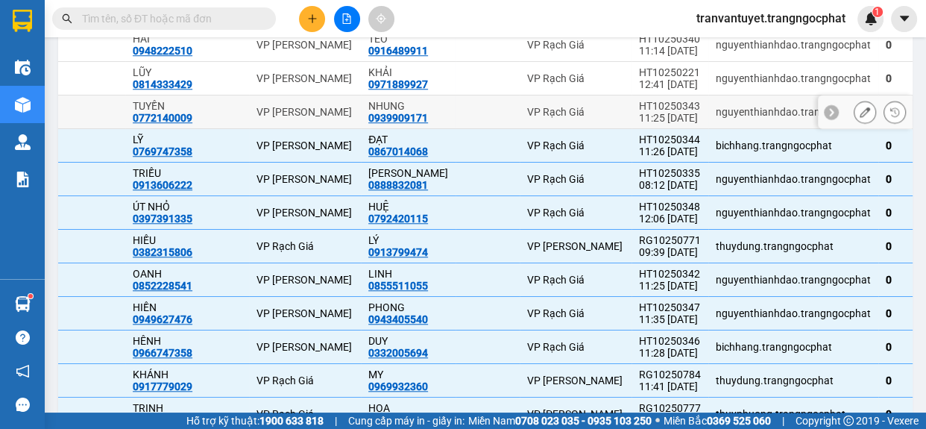
click at [639, 124] on div "11:25 [DATE]" at bounding box center [670, 118] width 62 height 12
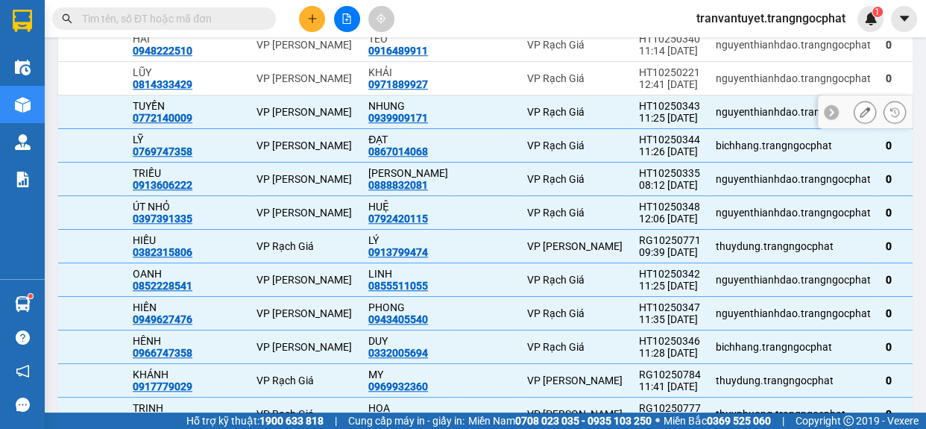
checkbox input "true"
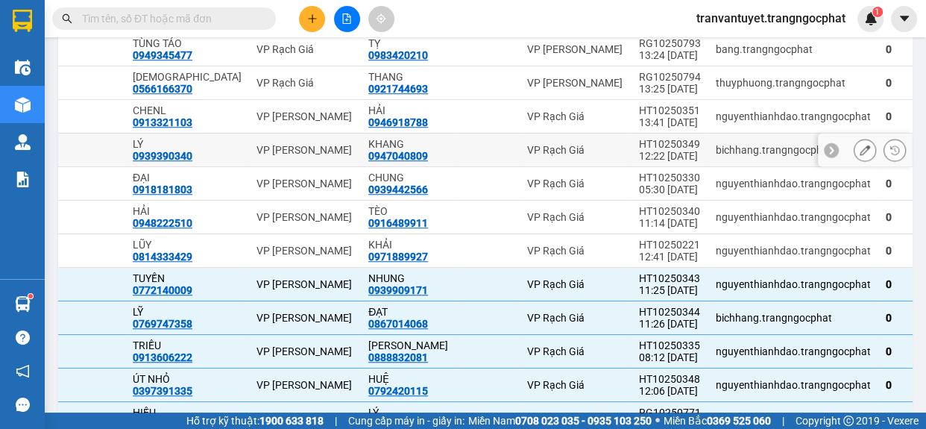
scroll to position [1226, 0]
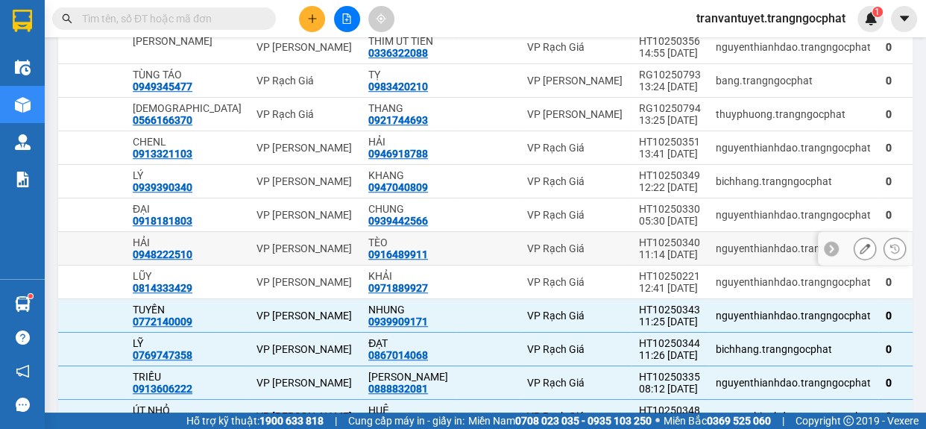
click at [639, 260] on div "11:14 [DATE]" at bounding box center [670, 254] width 62 height 12
checkbox input "true"
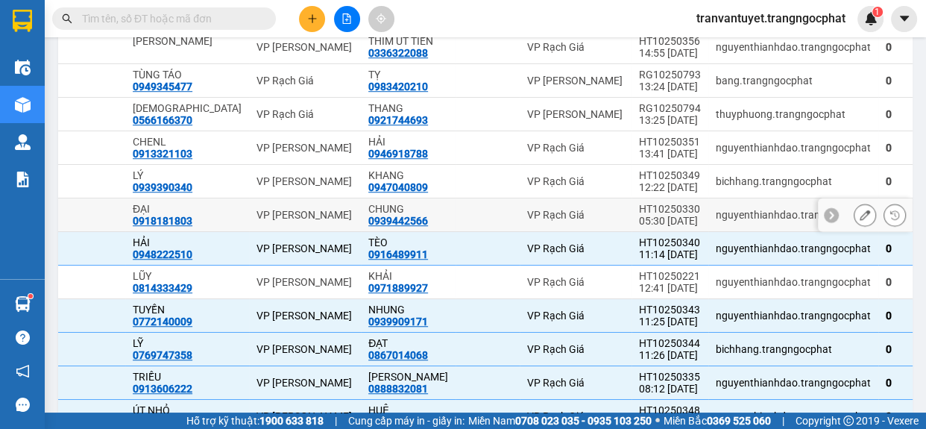
click at [639, 215] on div "HT10250330" at bounding box center [670, 209] width 62 height 12
checkbox input "true"
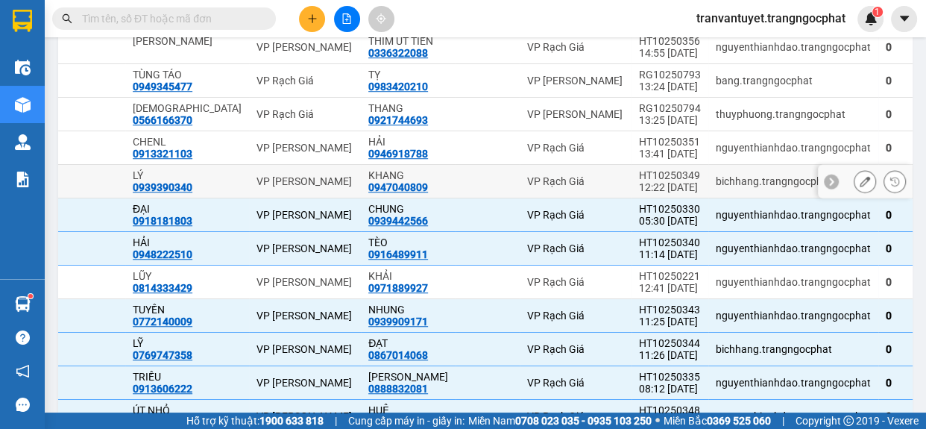
click at [639, 181] on div "HT10250349" at bounding box center [670, 175] width 62 height 12
checkbox input "true"
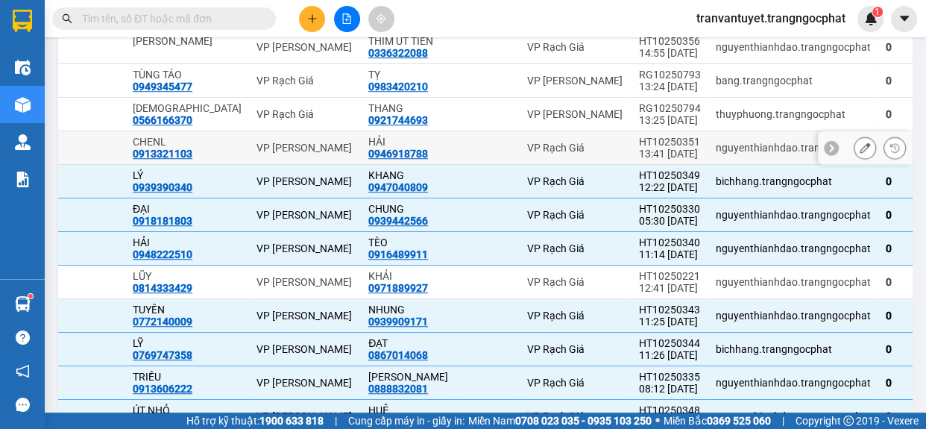
click at [639, 148] on div "HT10250351" at bounding box center [670, 142] width 62 height 12
checkbox input "true"
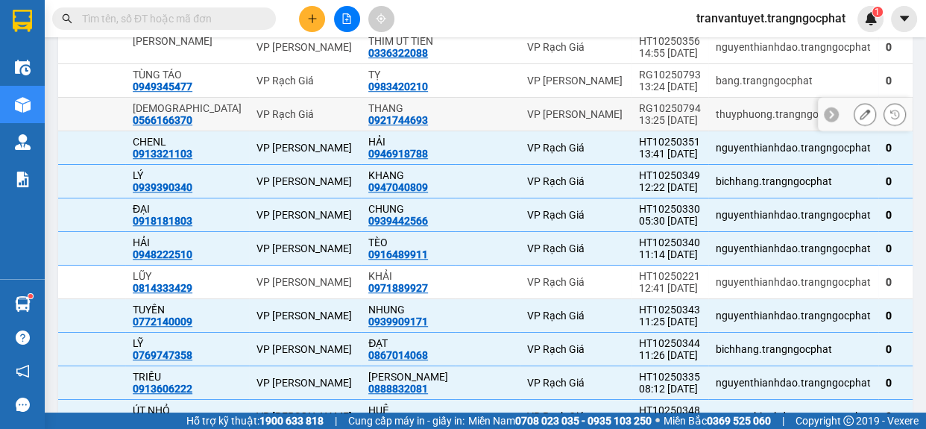
click at [639, 126] on div "13:25 [DATE]" at bounding box center [670, 120] width 62 height 12
checkbox input "true"
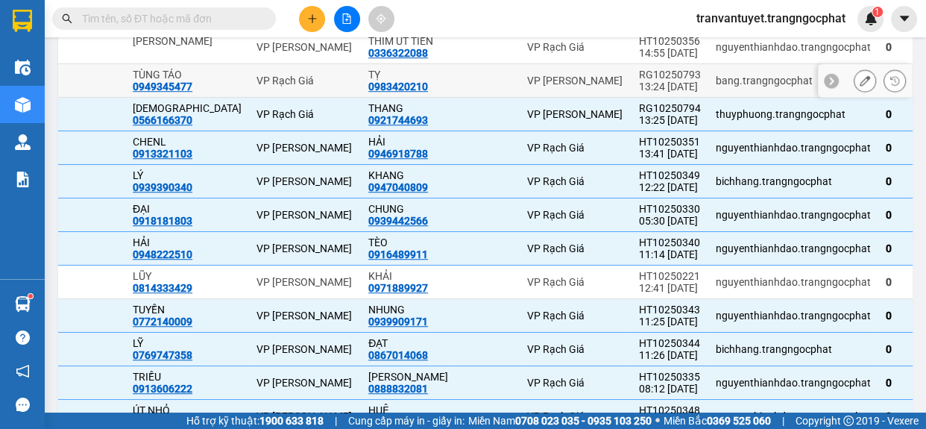
click at [632, 98] on td "RG10250793 13:24 [DATE]" at bounding box center [670, 81] width 77 height 34
checkbox input "true"
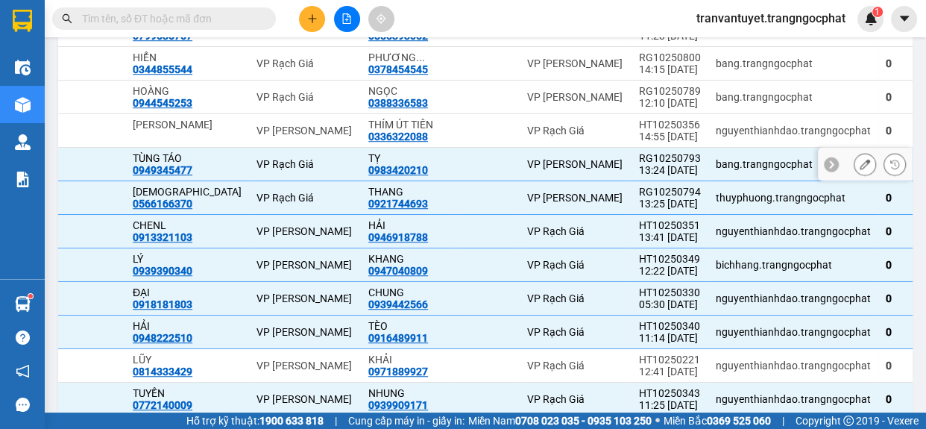
scroll to position [1090, 0]
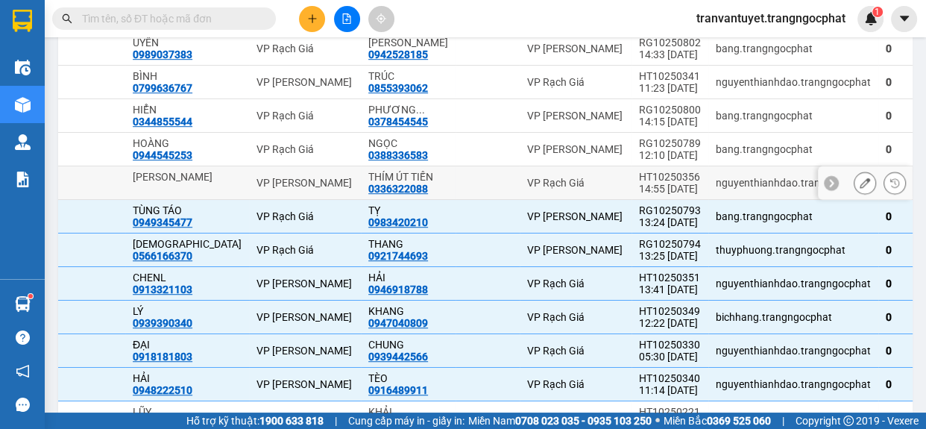
click at [639, 183] on div "HT10250356" at bounding box center [670, 177] width 62 height 12
checkbox input "true"
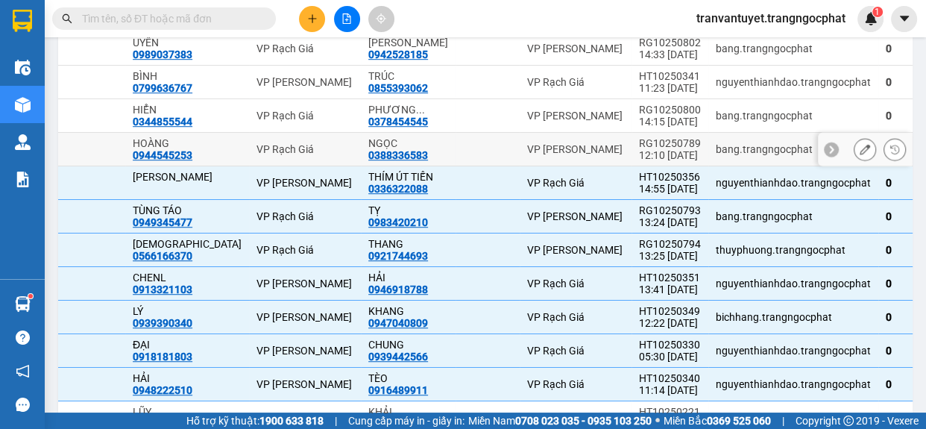
click at [639, 161] on div "12:10 [DATE]" at bounding box center [670, 155] width 62 height 12
checkbox input "true"
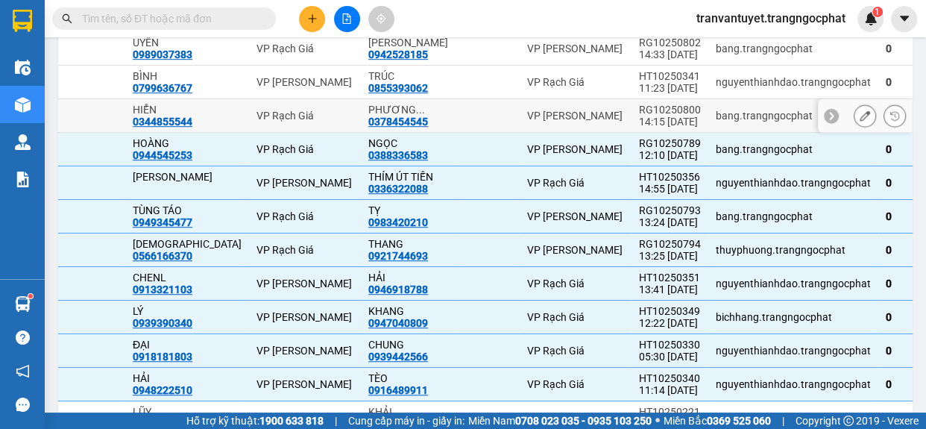
click at [639, 128] on div "14:15 [DATE]" at bounding box center [670, 122] width 62 height 12
checkbox input "true"
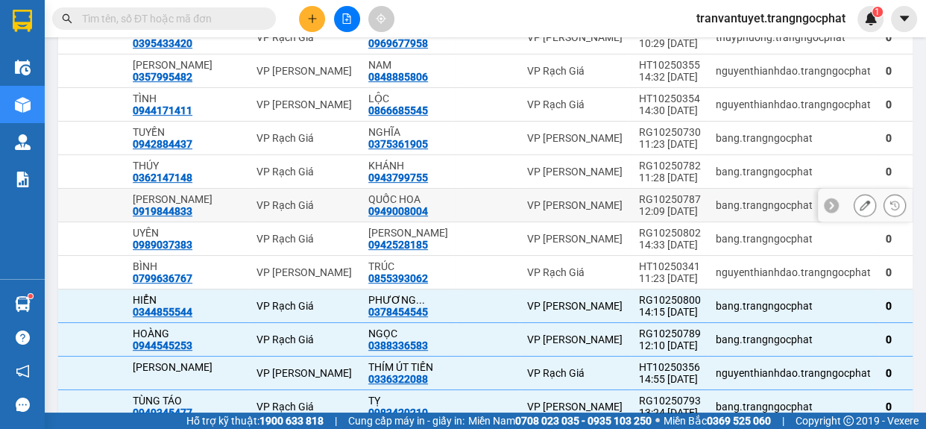
scroll to position [887, 0]
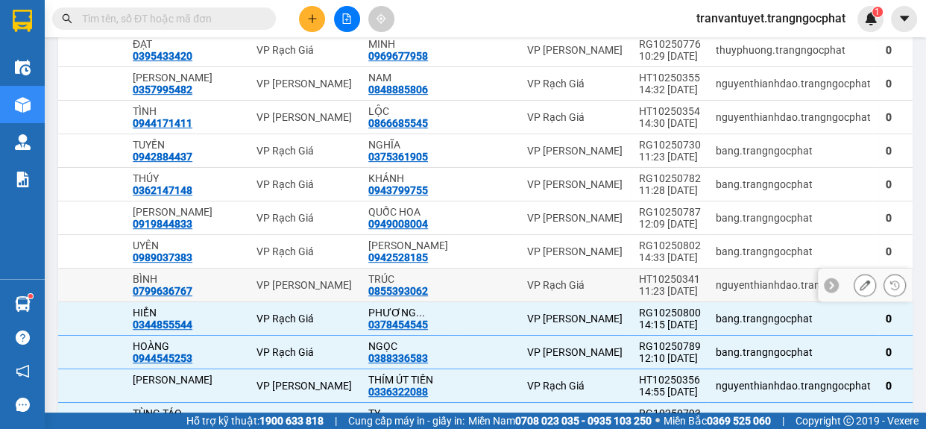
click at [639, 297] on div "11:23 [DATE]" at bounding box center [670, 291] width 62 height 12
checkbox input "true"
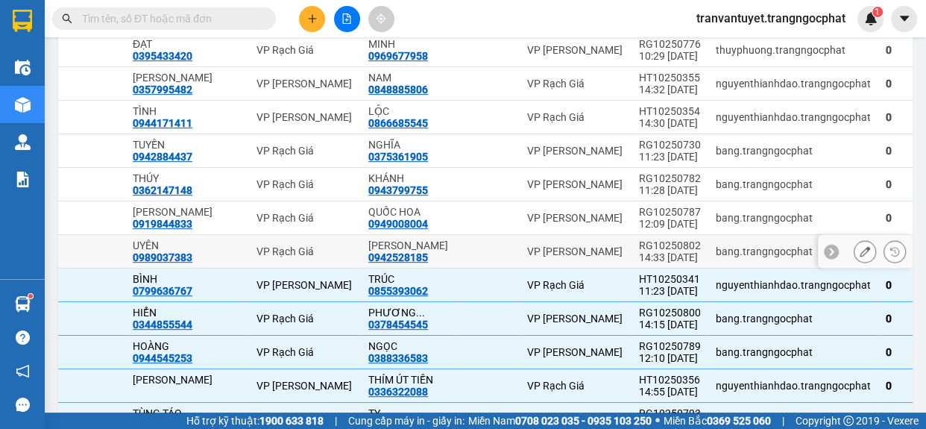
click at [639, 251] on div "RG10250802" at bounding box center [670, 245] width 62 height 12
checkbox input "true"
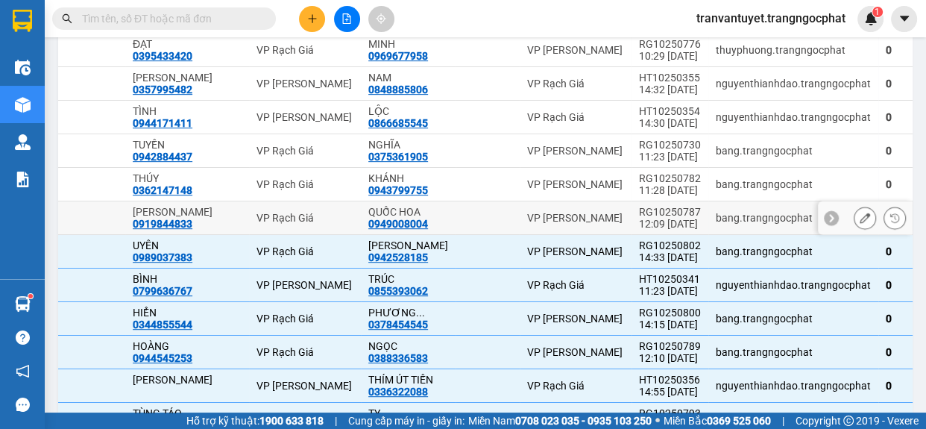
click at [639, 230] on div "12:09 [DATE]" at bounding box center [670, 224] width 62 height 12
checkbox input "true"
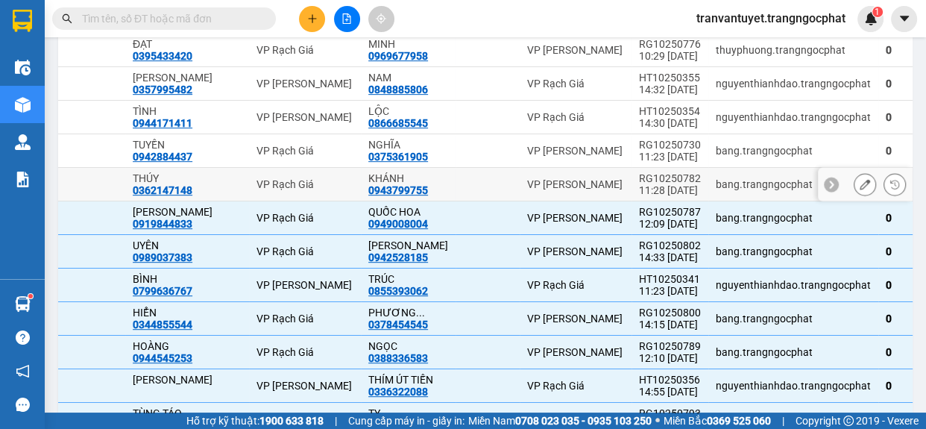
click at [639, 193] on div "11:28 [DATE]" at bounding box center [670, 190] width 62 height 12
checkbox input "true"
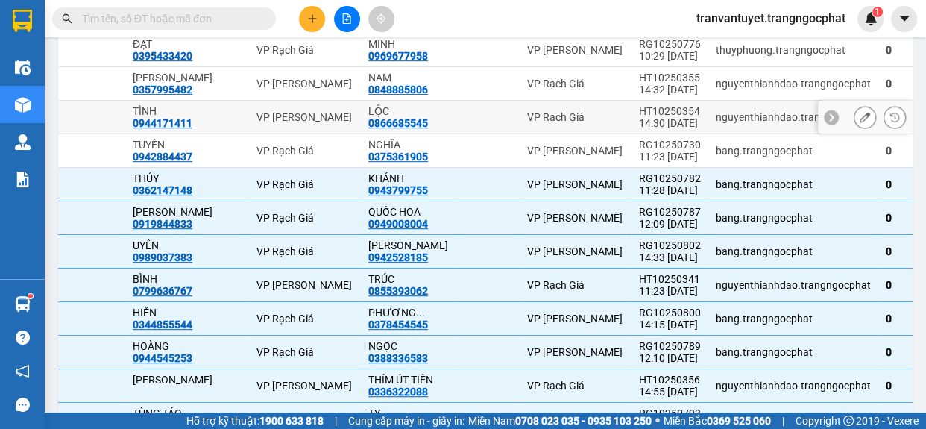
click at [639, 129] on div "14:30 [DATE]" at bounding box center [670, 123] width 62 height 12
checkbox input "true"
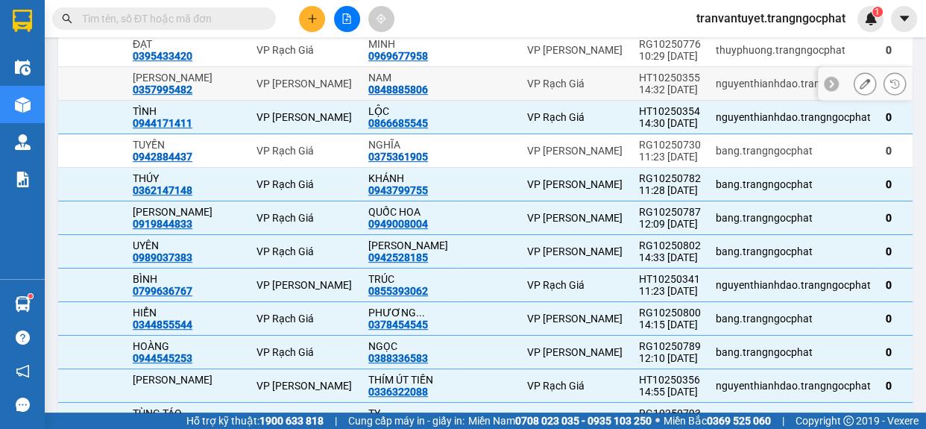
click at [639, 95] on div "14:32 [DATE]" at bounding box center [670, 90] width 62 height 12
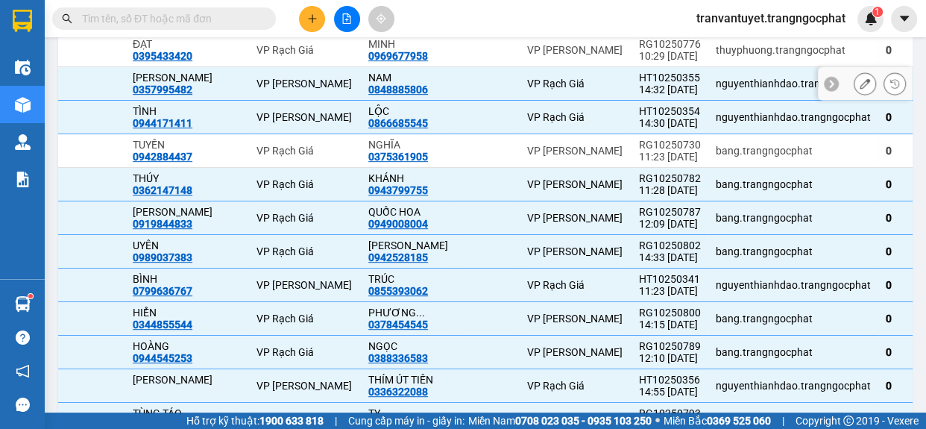
checkbox input "true"
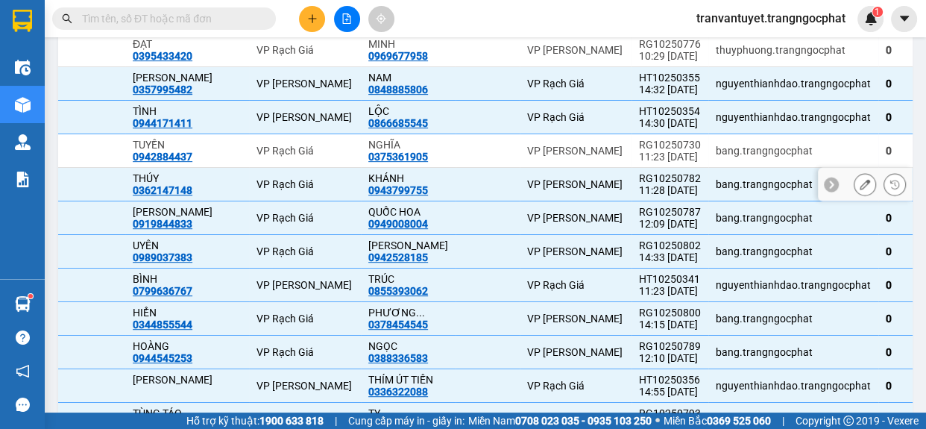
scroll to position [684, 0]
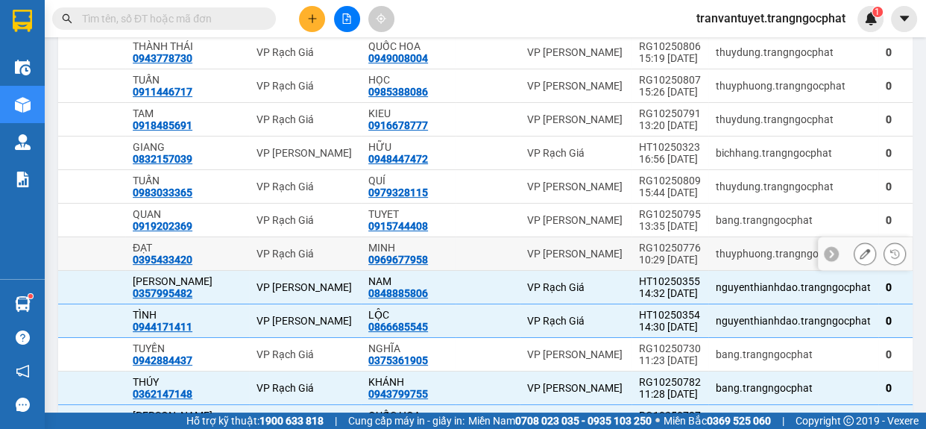
click at [639, 265] on div "10:29 [DATE]" at bounding box center [670, 260] width 62 height 12
checkbox input "true"
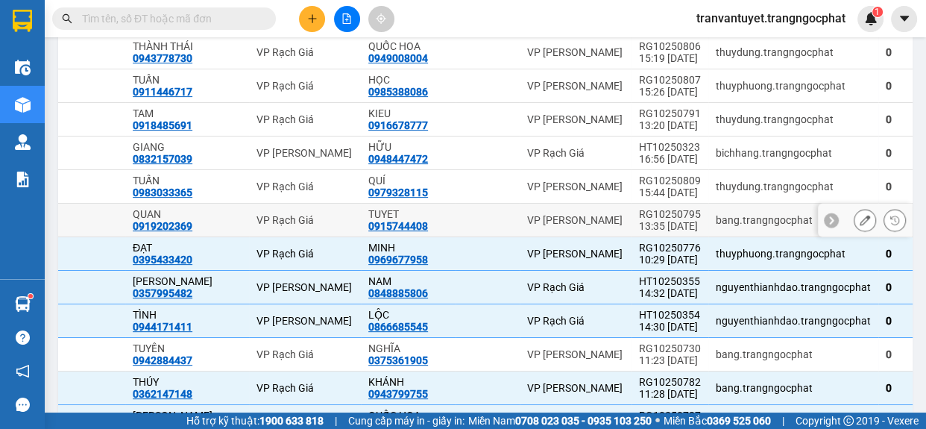
click at [639, 230] on div "13:35 [DATE]" at bounding box center [670, 226] width 62 height 12
checkbox input "true"
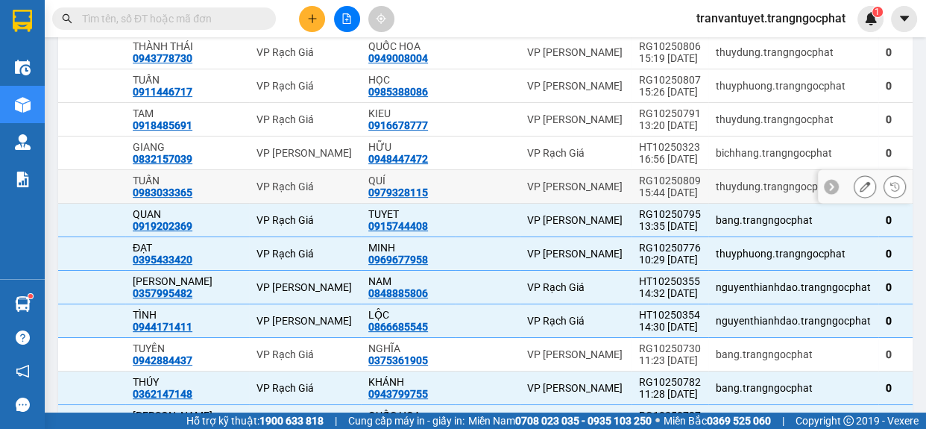
click at [639, 198] on div "15:44 [DATE]" at bounding box center [670, 192] width 62 height 12
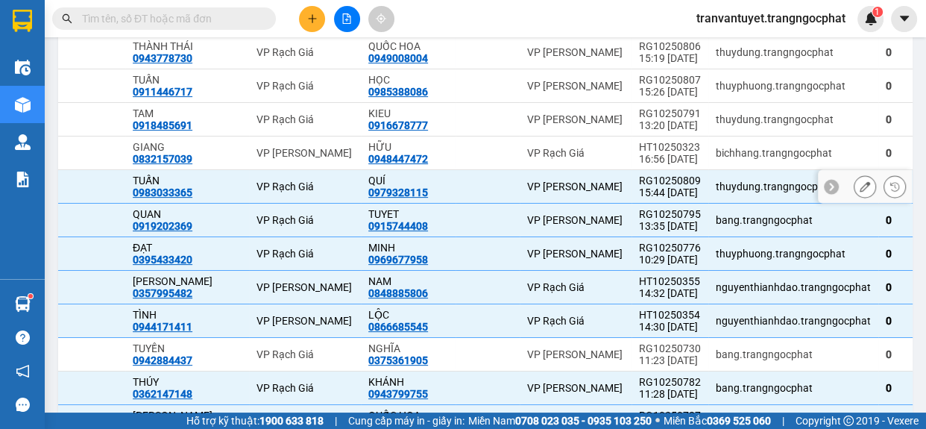
checkbox input "true"
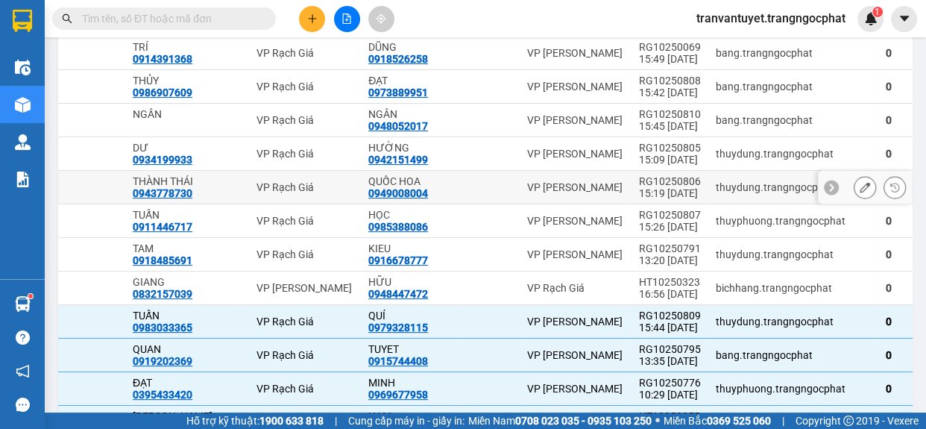
scroll to position [548, 0]
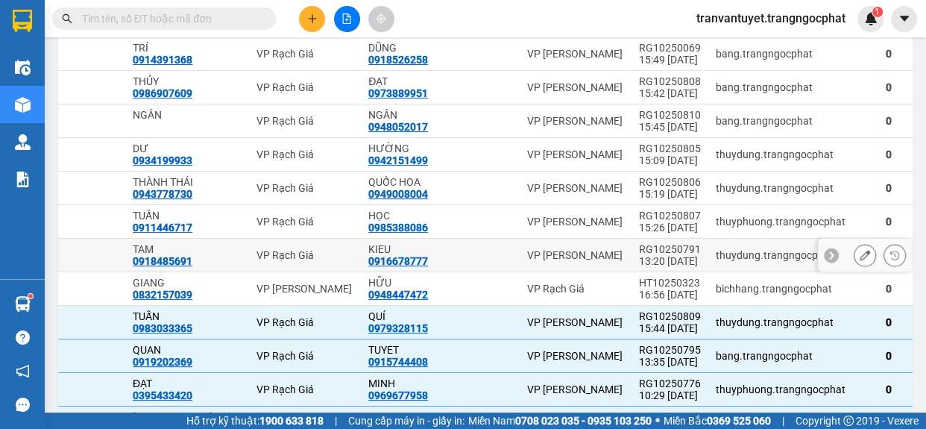
click at [639, 267] on div "13:20 [DATE]" at bounding box center [670, 261] width 62 height 12
checkbox input "true"
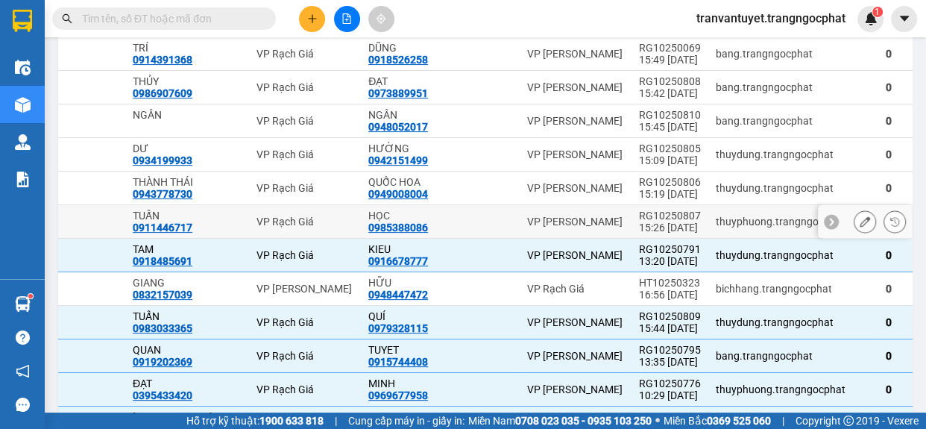
click at [639, 221] on div "RG10250807" at bounding box center [670, 216] width 62 height 12
checkbox input "true"
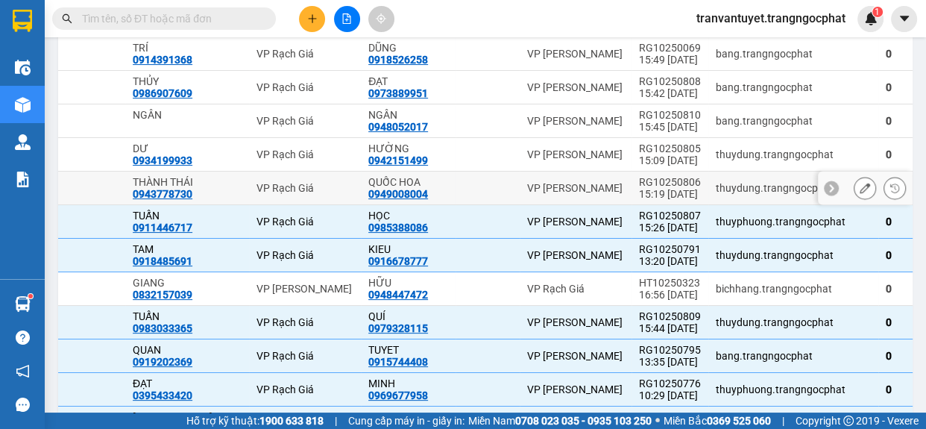
click at [639, 200] on div "15:19 [DATE]" at bounding box center [670, 194] width 62 height 12
checkbox input "true"
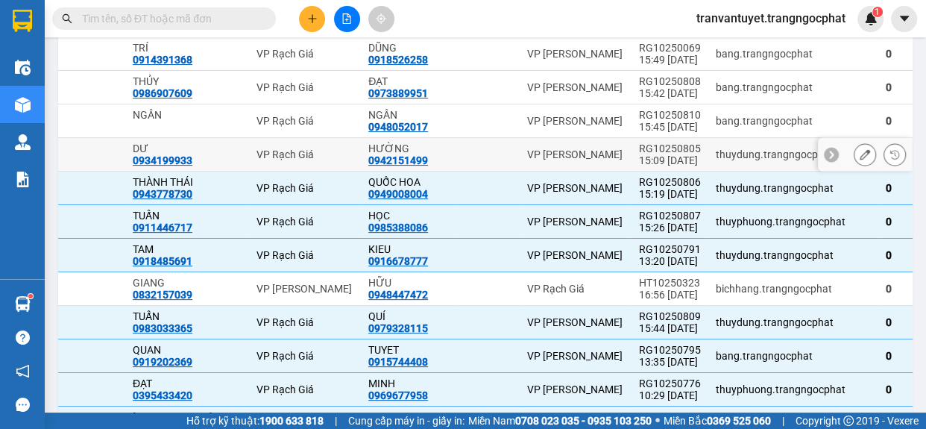
click at [639, 154] on div "RG10250805" at bounding box center [670, 148] width 62 height 12
checkbox input "true"
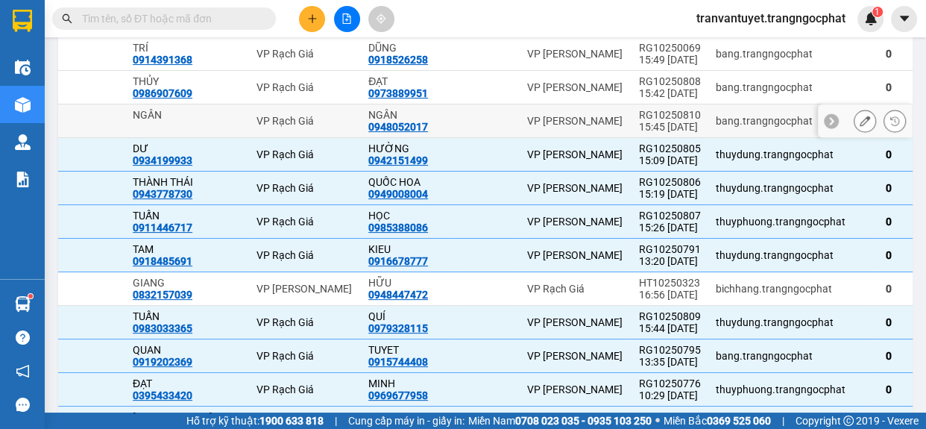
click at [639, 133] on div "15:45 [DATE]" at bounding box center [670, 127] width 62 height 12
checkbox input "true"
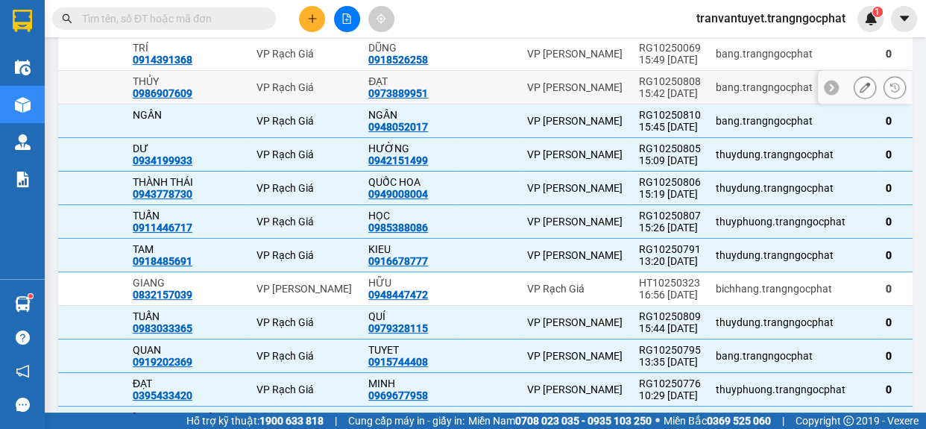
click at [639, 97] on div "15:42 [DATE]" at bounding box center [670, 93] width 62 height 12
checkbox input "true"
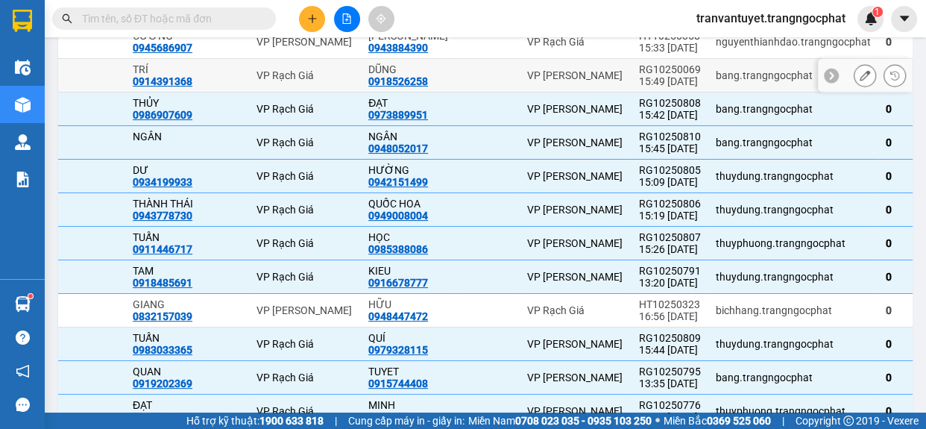
scroll to position [412, 0]
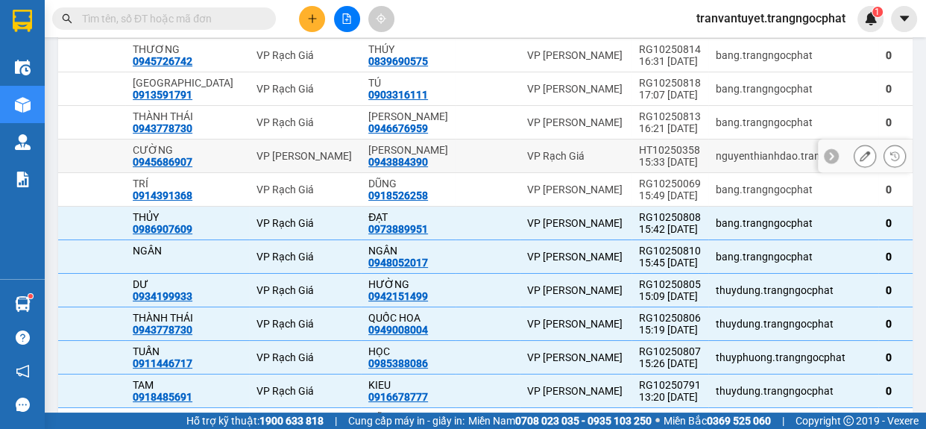
click at [639, 166] on div "15:33 [DATE]" at bounding box center [670, 162] width 62 height 12
checkbox input "true"
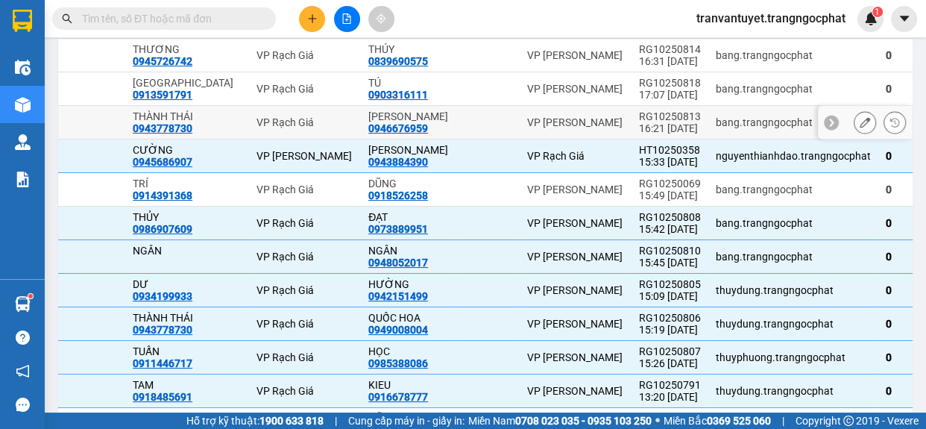
click at [639, 122] on div "RG10250813" at bounding box center [670, 116] width 62 height 12
checkbox input "true"
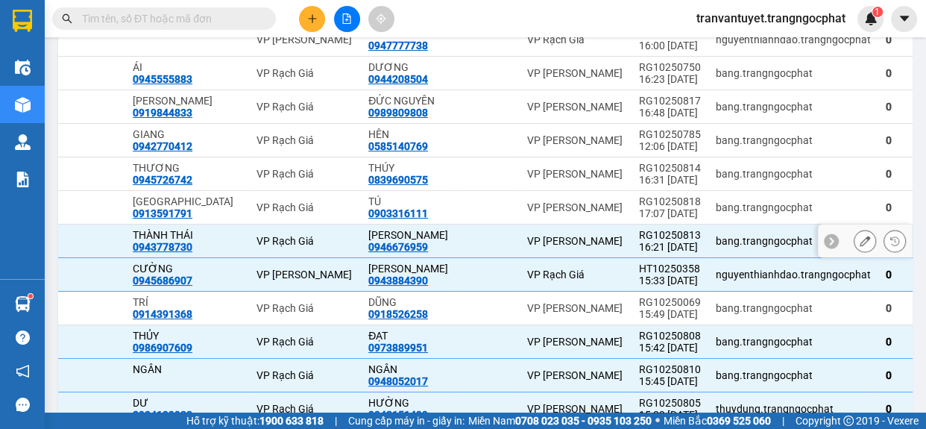
scroll to position [277, 0]
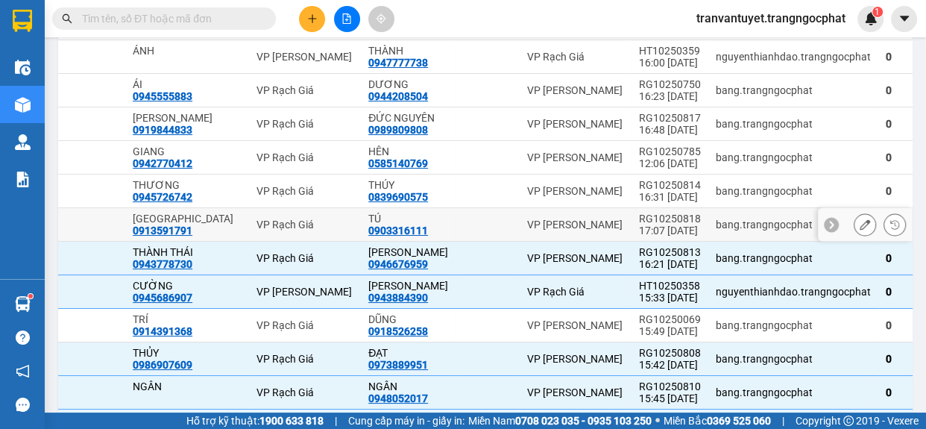
click at [639, 224] on div "RG10250818" at bounding box center [670, 219] width 62 height 12
checkbox input "true"
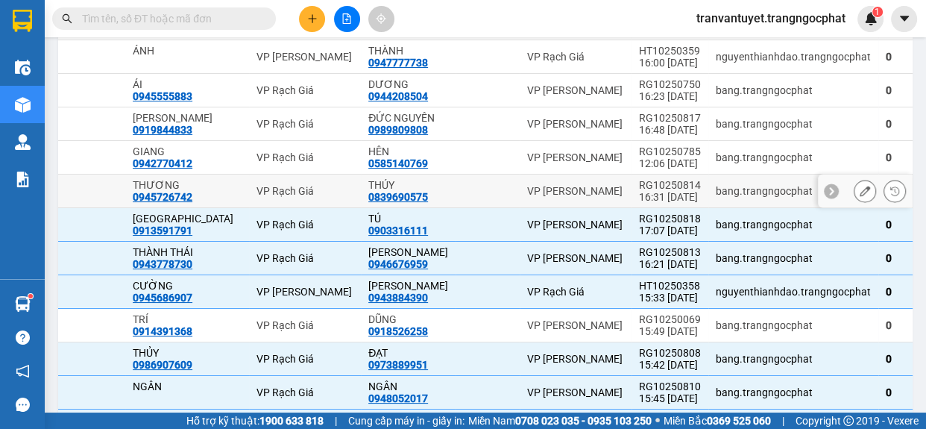
click at [639, 201] on div "16:31 [DATE]" at bounding box center [670, 197] width 62 height 12
checkbox input "true"
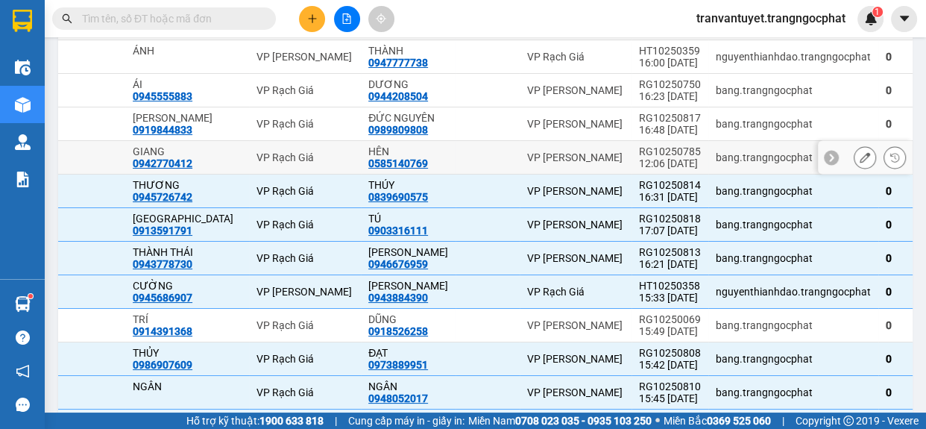
click at [639, 169] on div "12:06 [DATE]" at bounding box center [670, 163] width 62 height 12
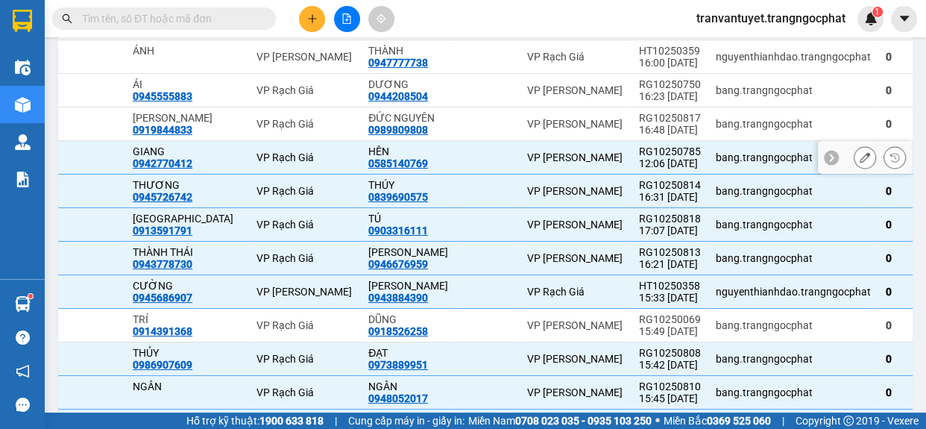
checkbox input "true"
click at [639, 136] on div "16:48 [DATE]" at bounding box center [670, 130] width 62 height 12
checkbox input "true"
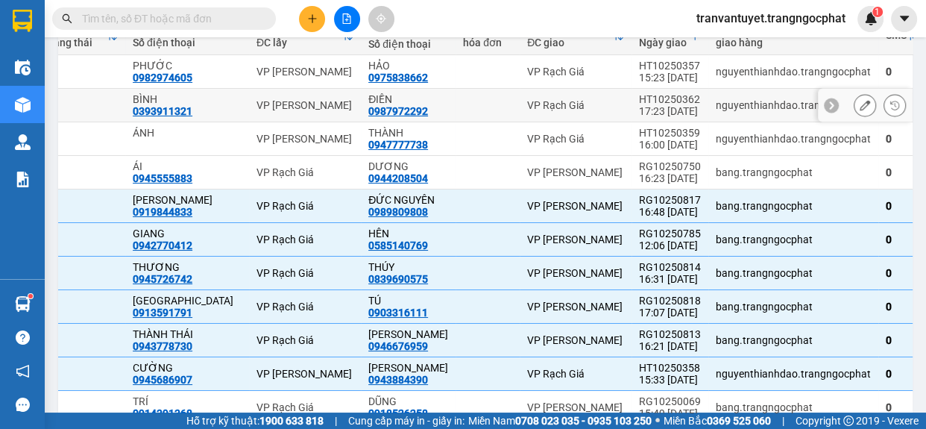
scroll to position [142, 0]
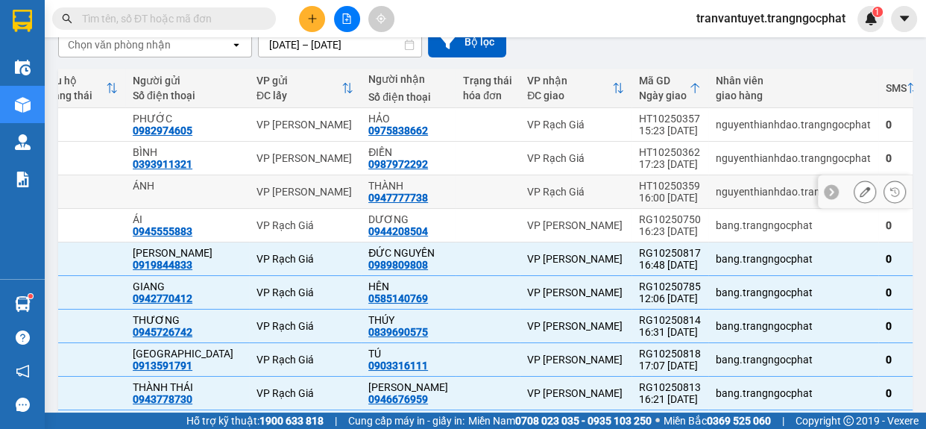
click at [639, 186] on div "HT10250359" at bounding box center [670, 186] width 62 height 12
checkbox input "true"
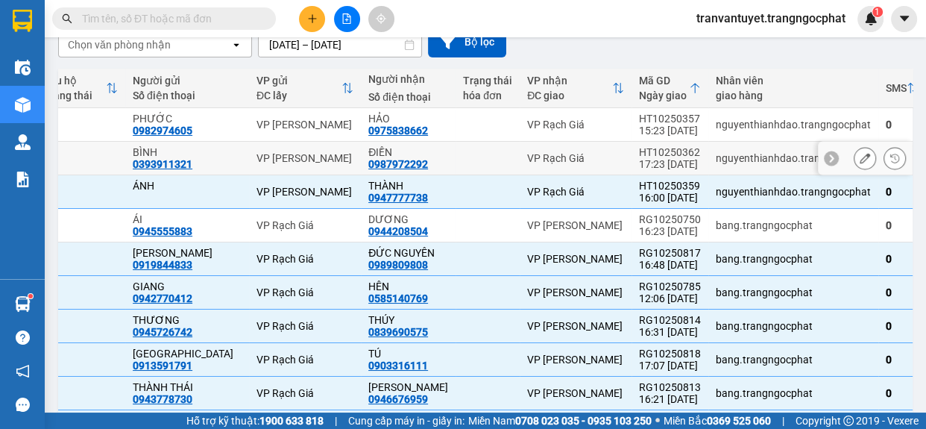
click at [639, 160] on div "17:23 [DATE]" at bounding box center [670, 164] width 62 height 12
checkbox input "true"
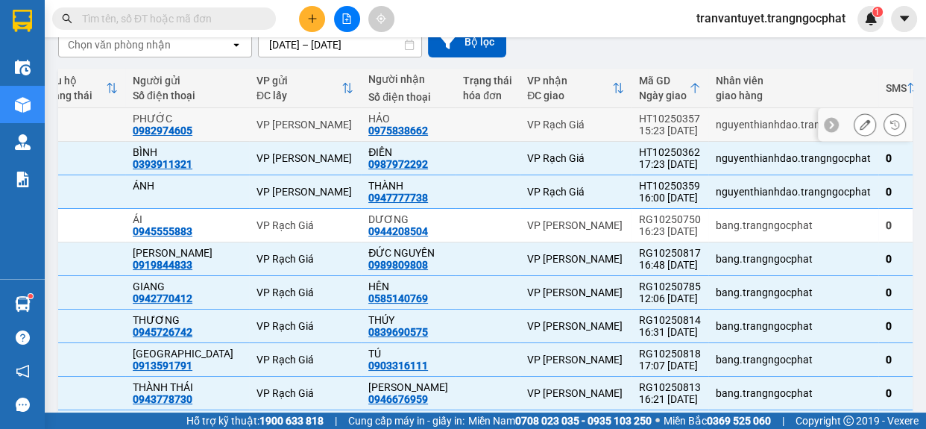
click at [639, 133] on div "15:23 [DATE]" at bounding box center [670, 131] width 62 height 12
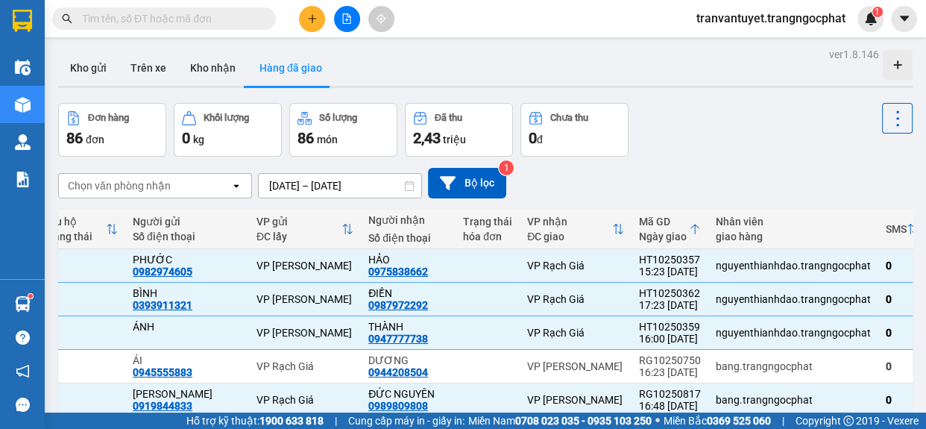
scroll to position [0, 0]
click at [786, 125] on icon at bounding box center [897, 119] width 21 height 21
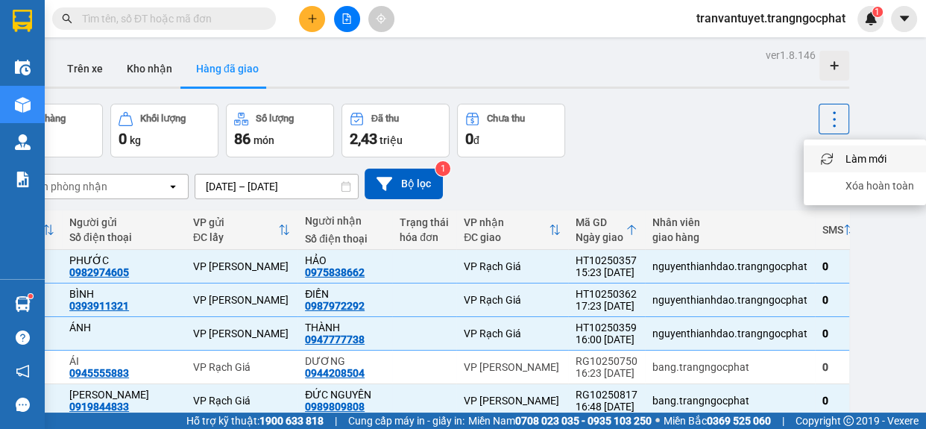
scroll to position [0, 72]
click at [786, 186] on span "Xóa hoàn toàn" at bounding box center [880, 185] width 69 height 15
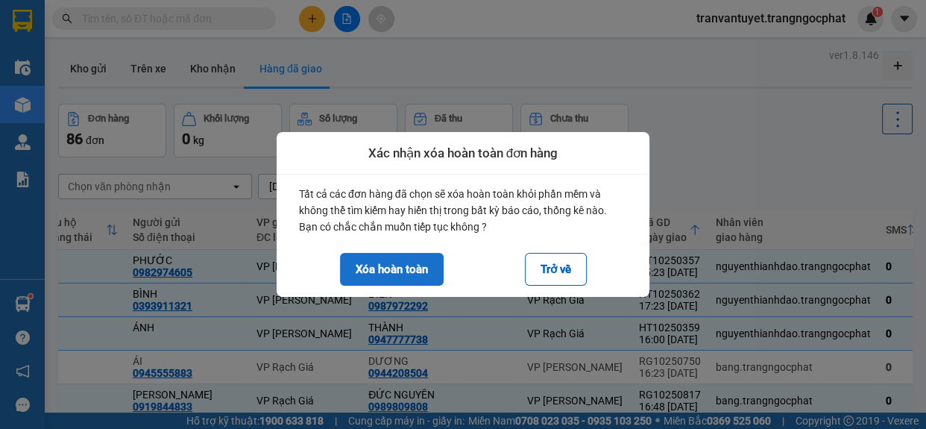
click at [432, 265] on button "Xóa hoàn toàn" at bounding box center [392, 269] width 104 height 33
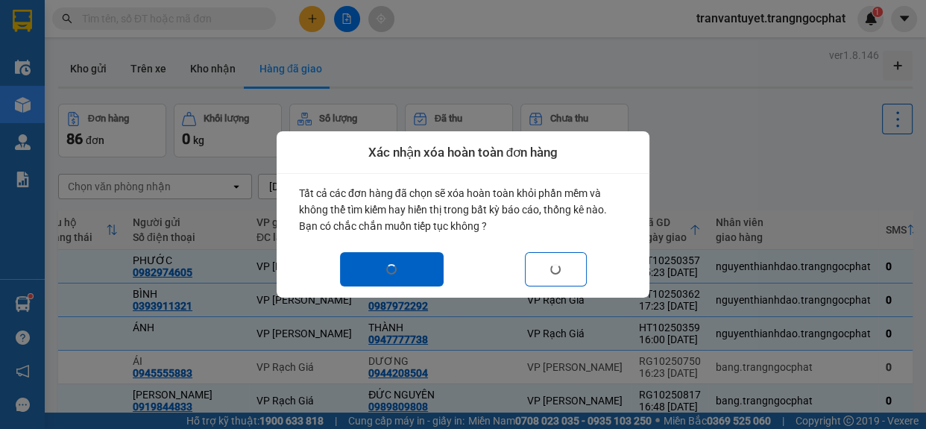
checkbox input "false"
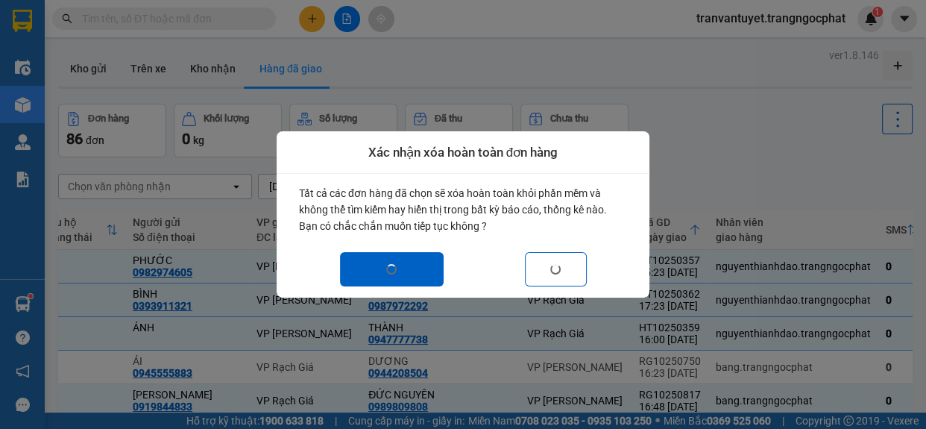
checkbox input "false"
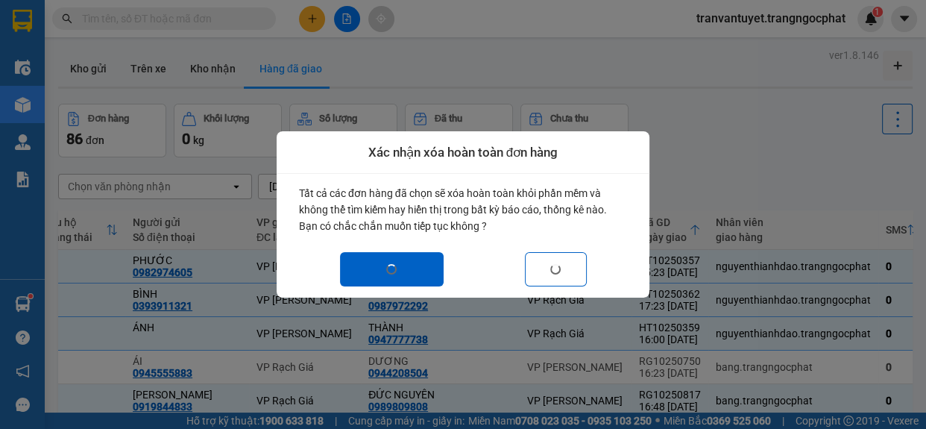
checkbox input "false"
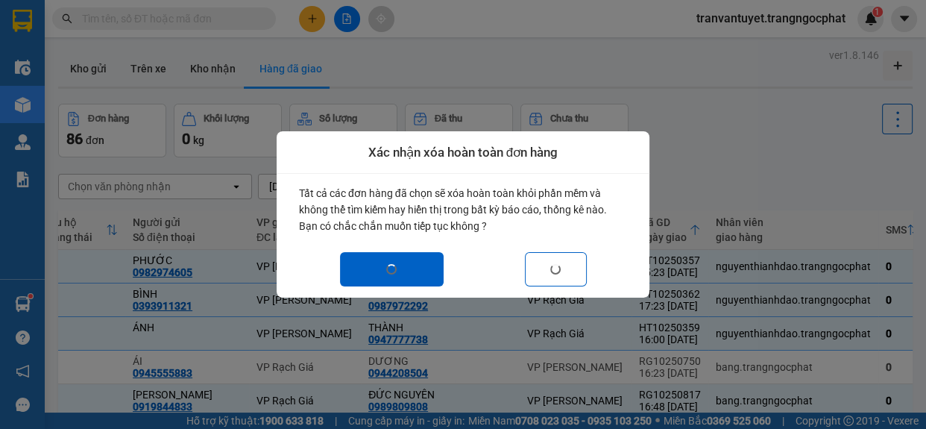
checkbox input "false"
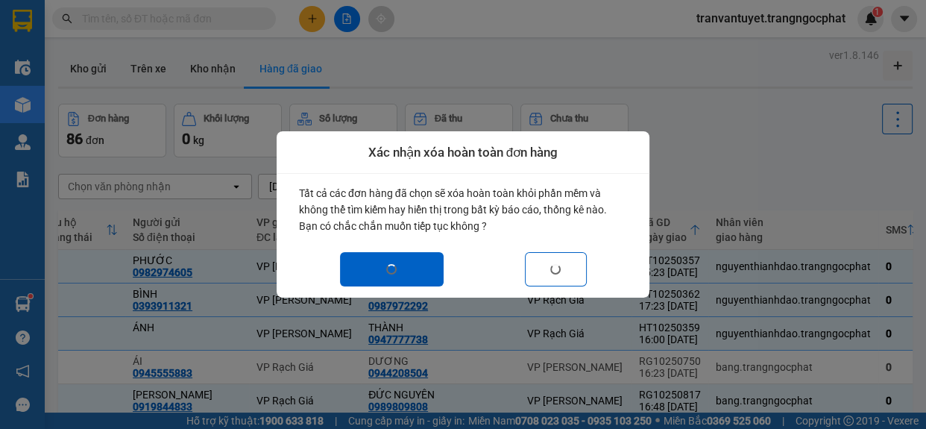
checkbox input "false"
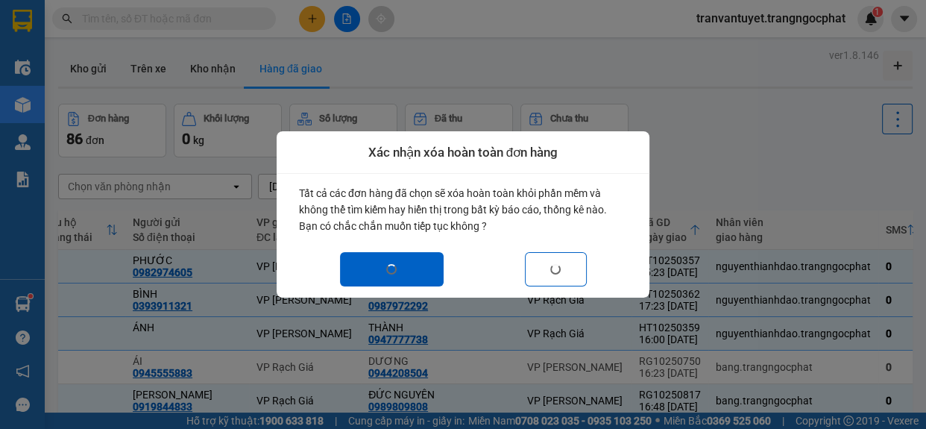
checkbox input "false"
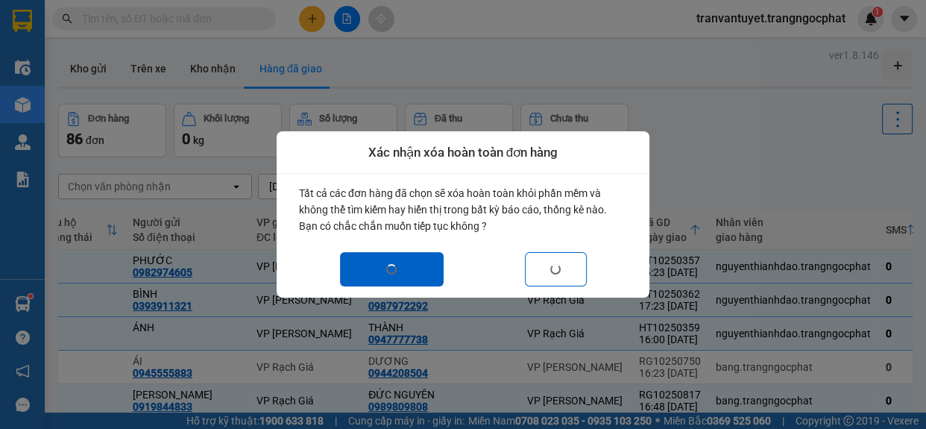
checkbox input "false"
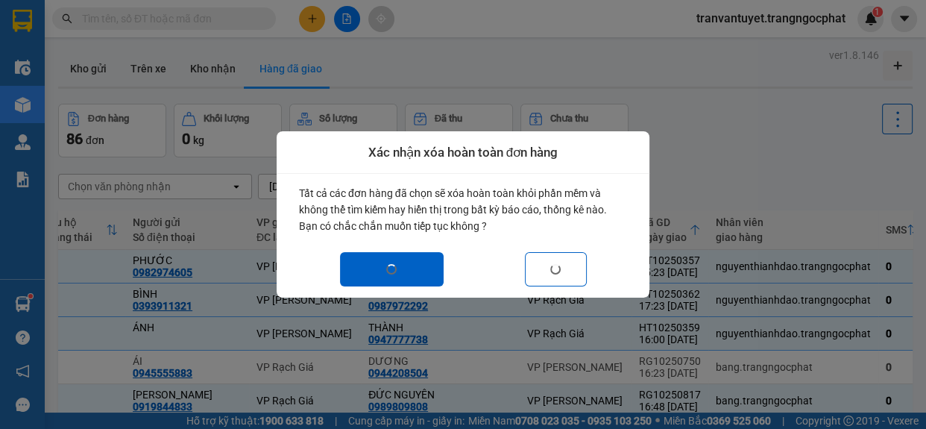
checkbox input "false"
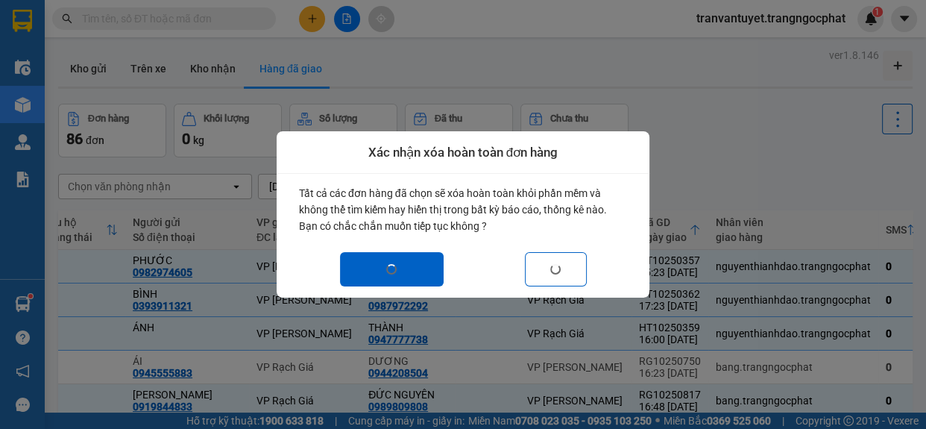
checkbox input "false"
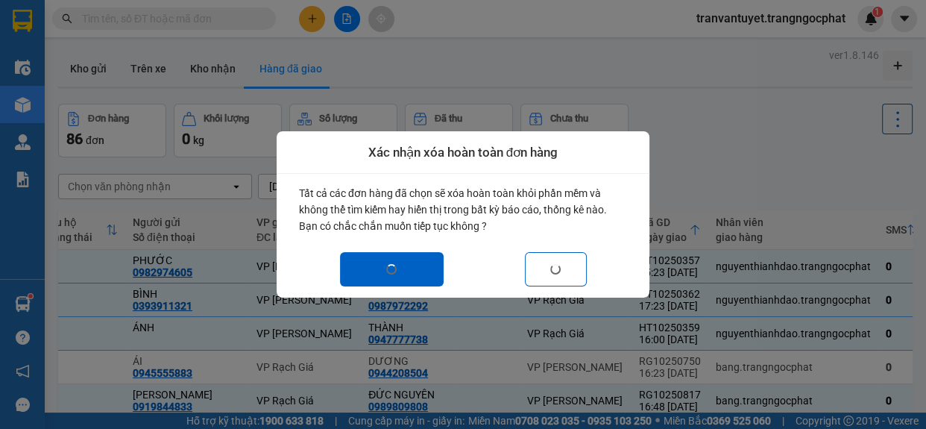
checkbox input "false"
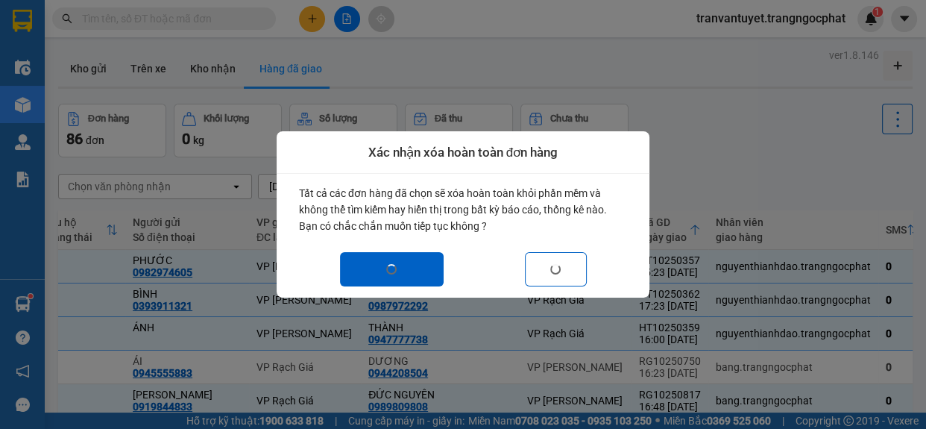
checkbox input "false"
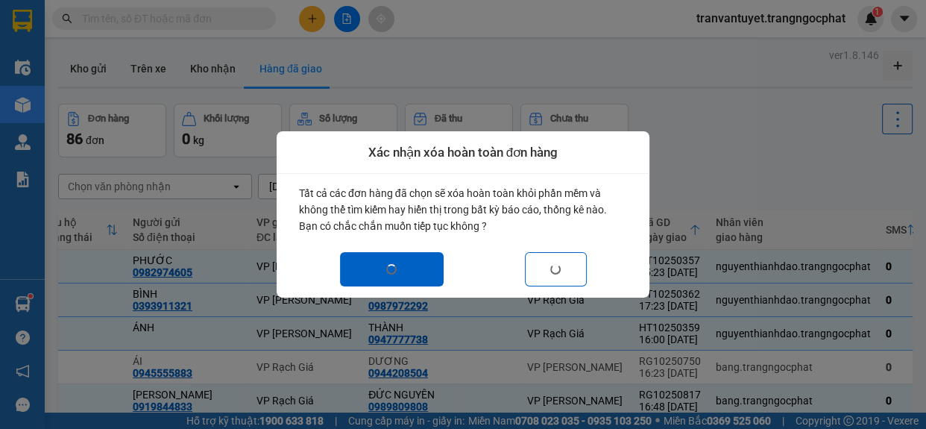
checkbox input "false"
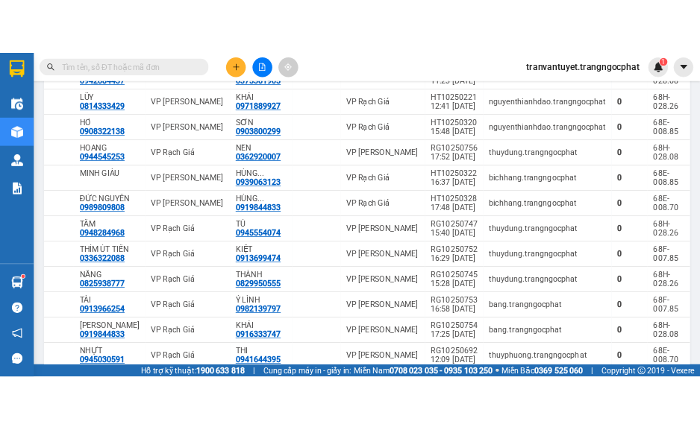
scroll to position [322, 0]
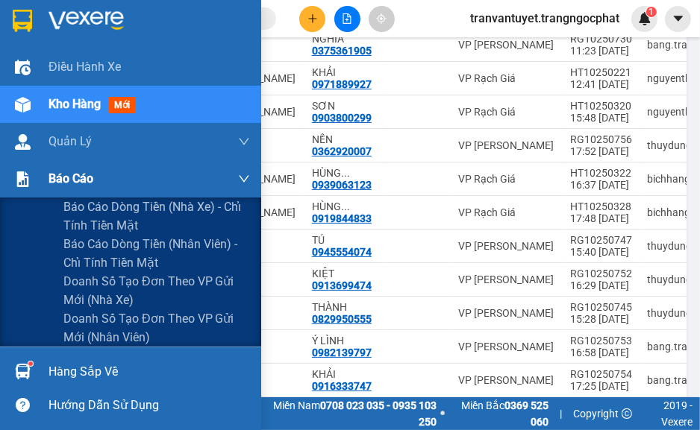
click at [88, 181] on span "Báo cáo" at bounding box center [70, 178] width 45 height 19
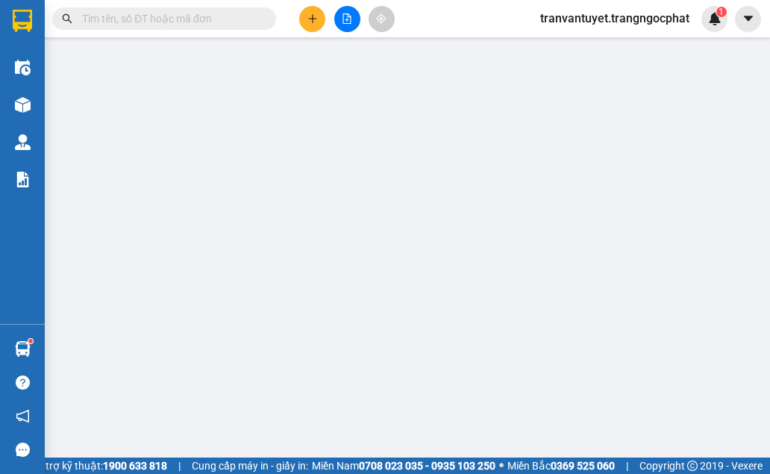
scroll to position [148, 0]
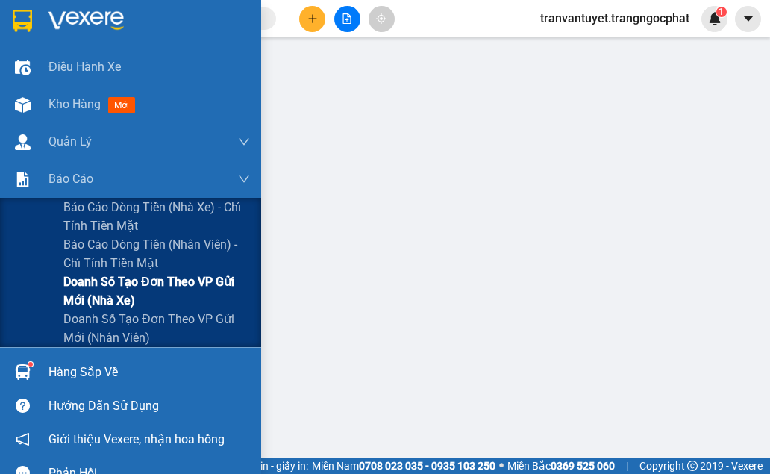
click at [133, 296] on span "Doanh số tạo đơn theo VP gửi mới (nhà xe)" at bounding box center [156, 290] width 186 height 37
